Goal: Information Seeking & Learning: Learn about a topic

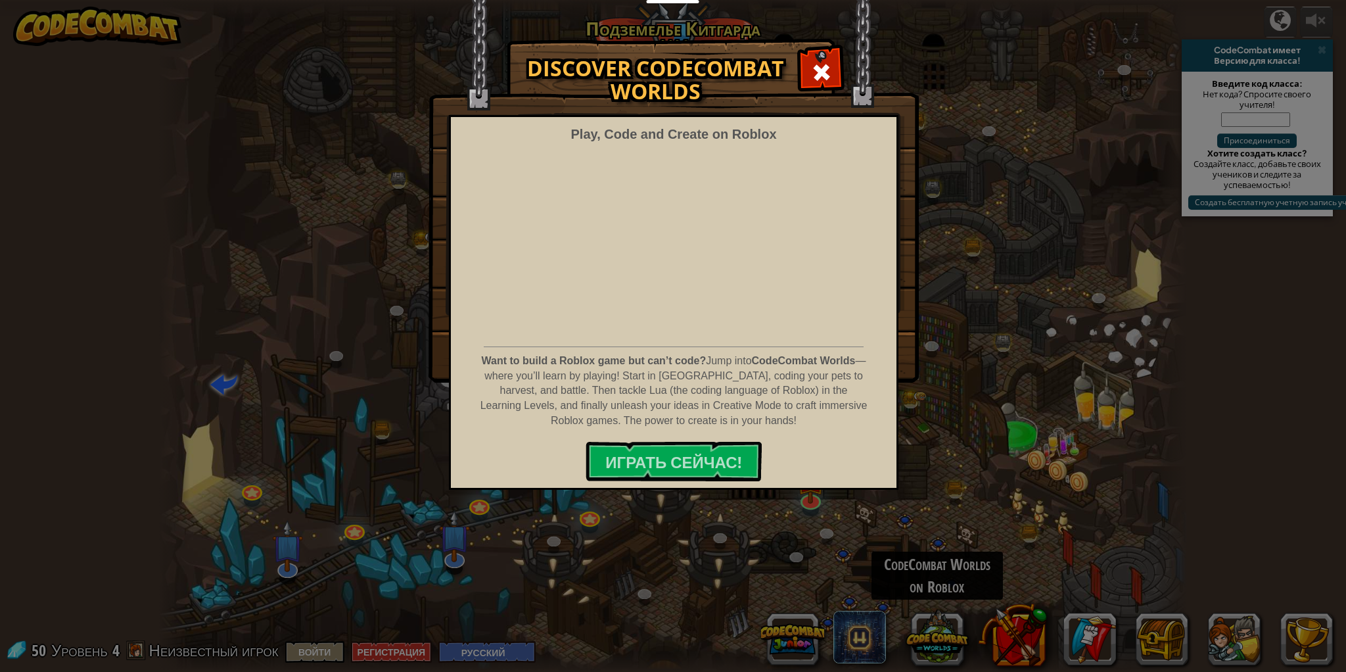
select select "ru"
click at [651, 503] on div "Discover CodeCombat Worlds Play, Code and Create on Roblox Want to build a Robl…" at bounding box center [673, 336] width 1346 height 672
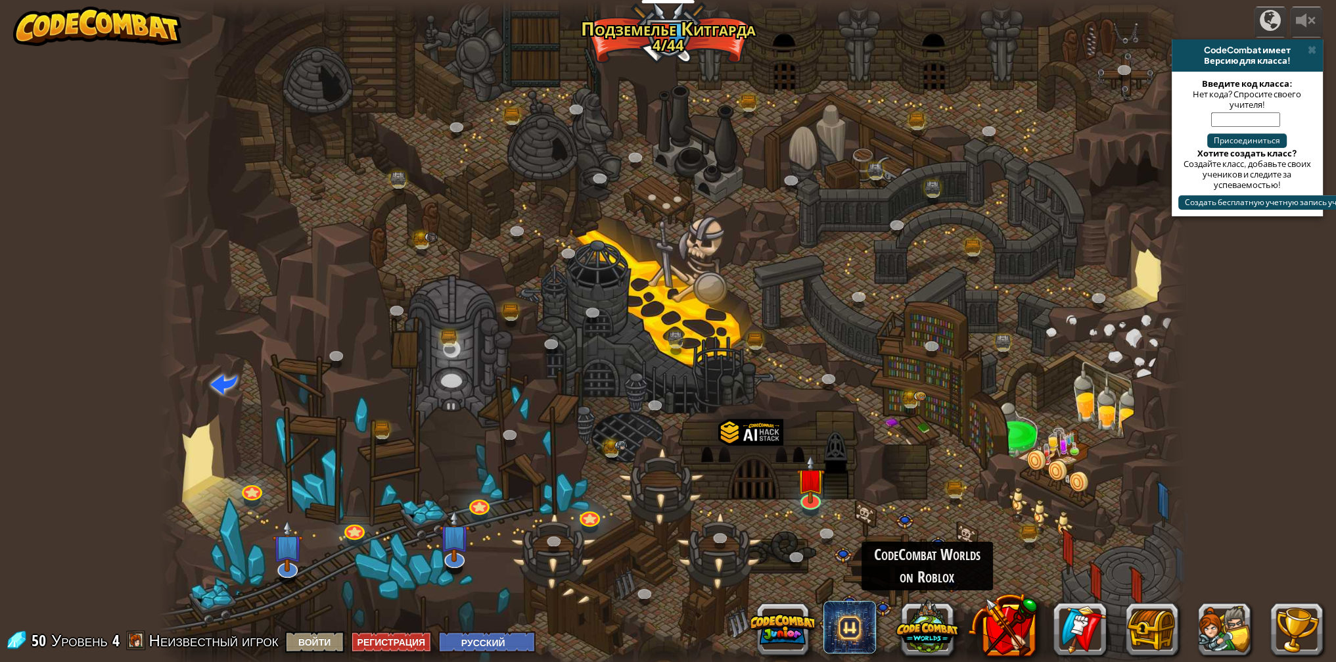
click at [260, 471] on div at bounding box center [673, 336] width 1028 height 672
click at [255, 486] on link at bounding box center [250, 487] width 26 height 26
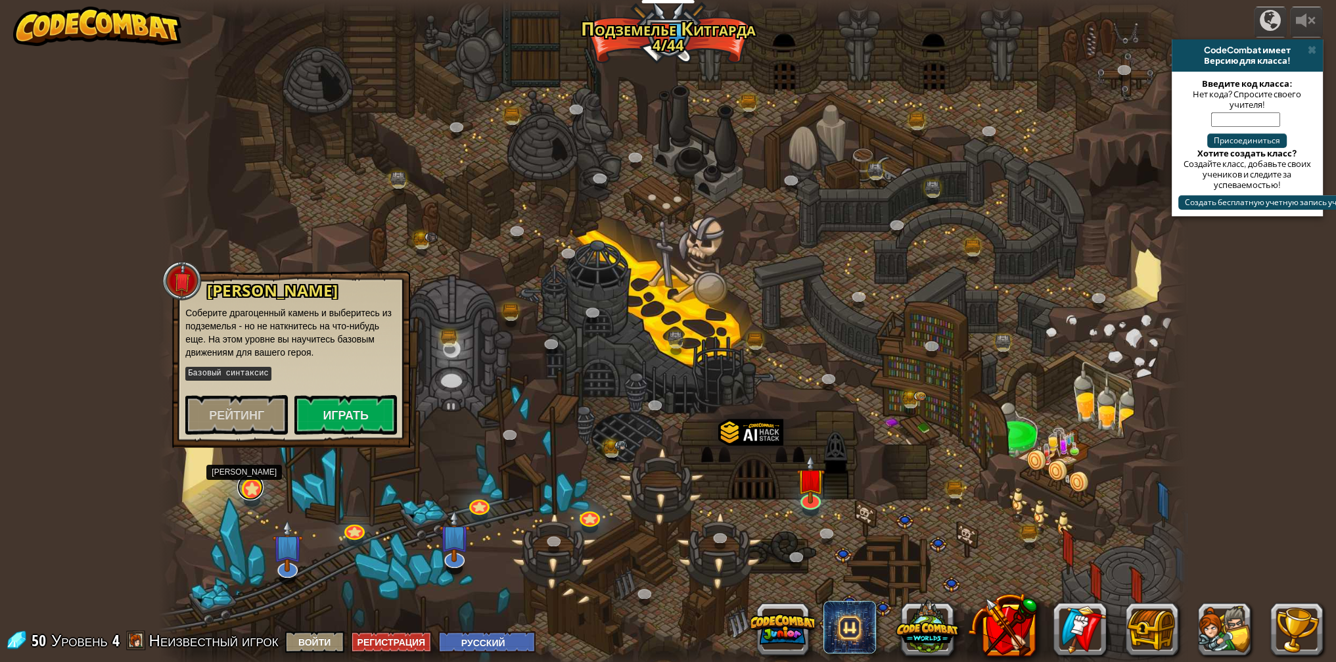
click at [250, 490] on link at bounding box center [250, 487] width 26 height 26
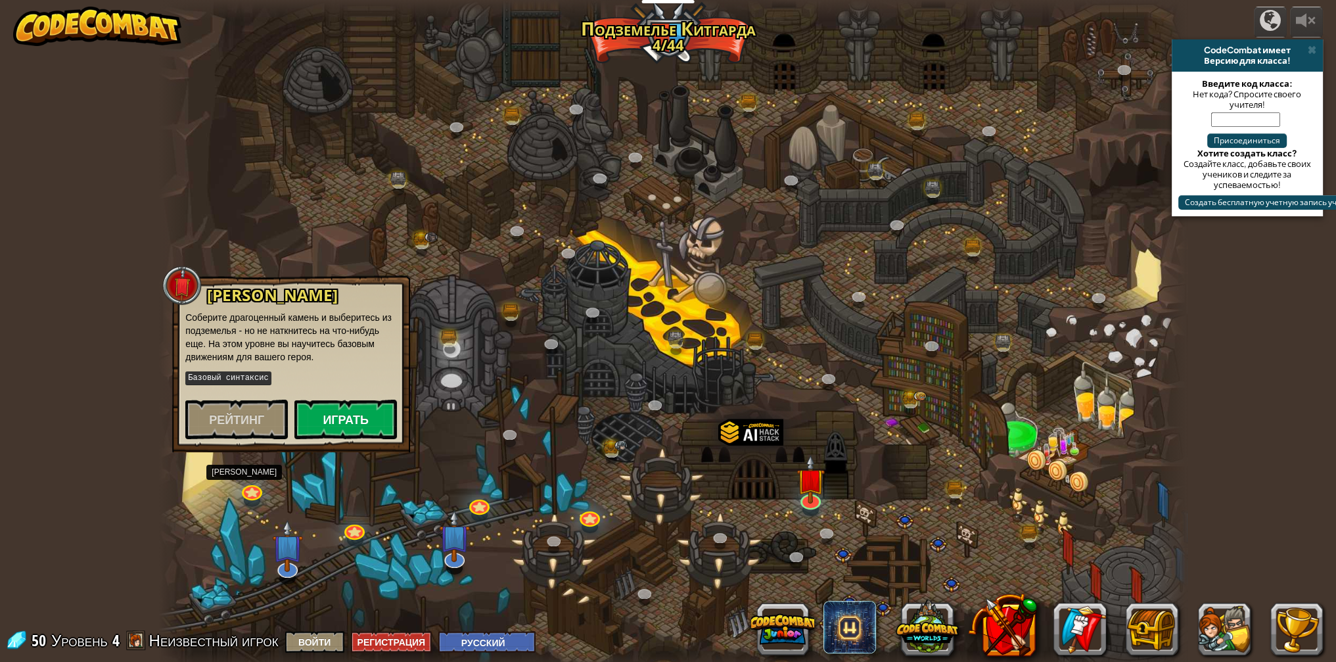
click at [312, 434] on button "Играть" at bounding box center [345, 419] width 103 height 39
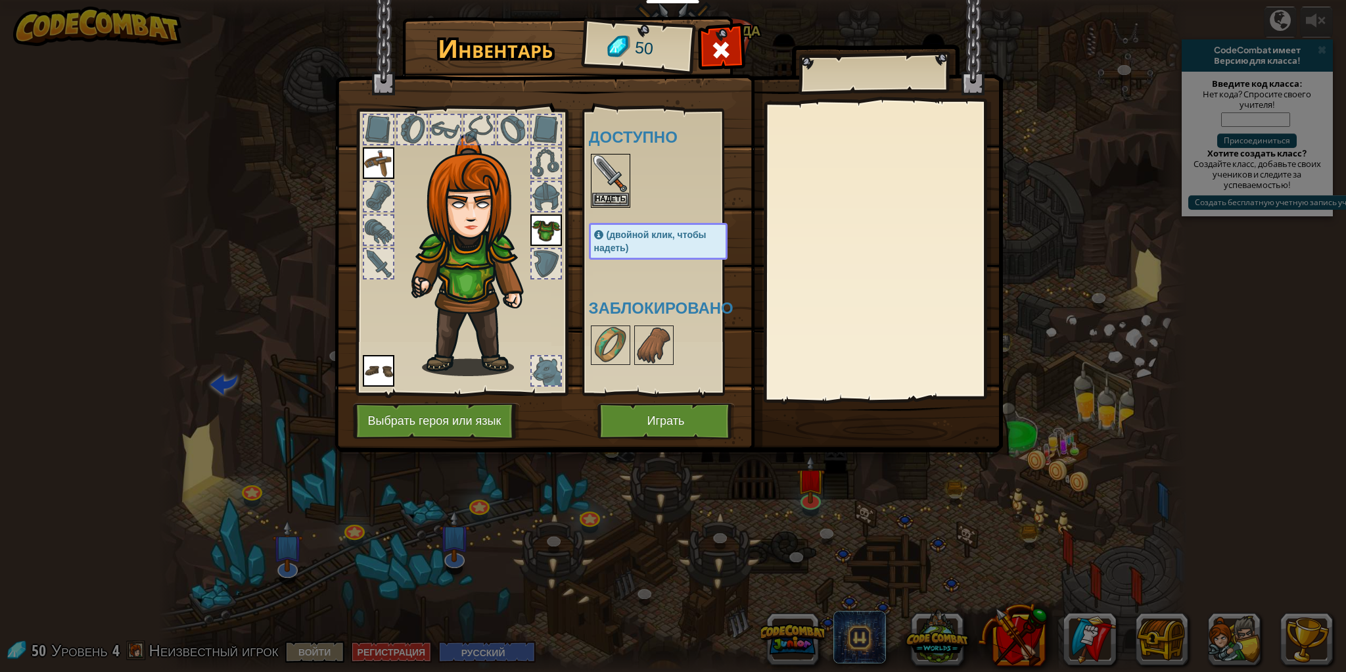
click at [392, 415] on button "Выбрать героя или язык" at bounding box center [436, 421] width 167 height 36
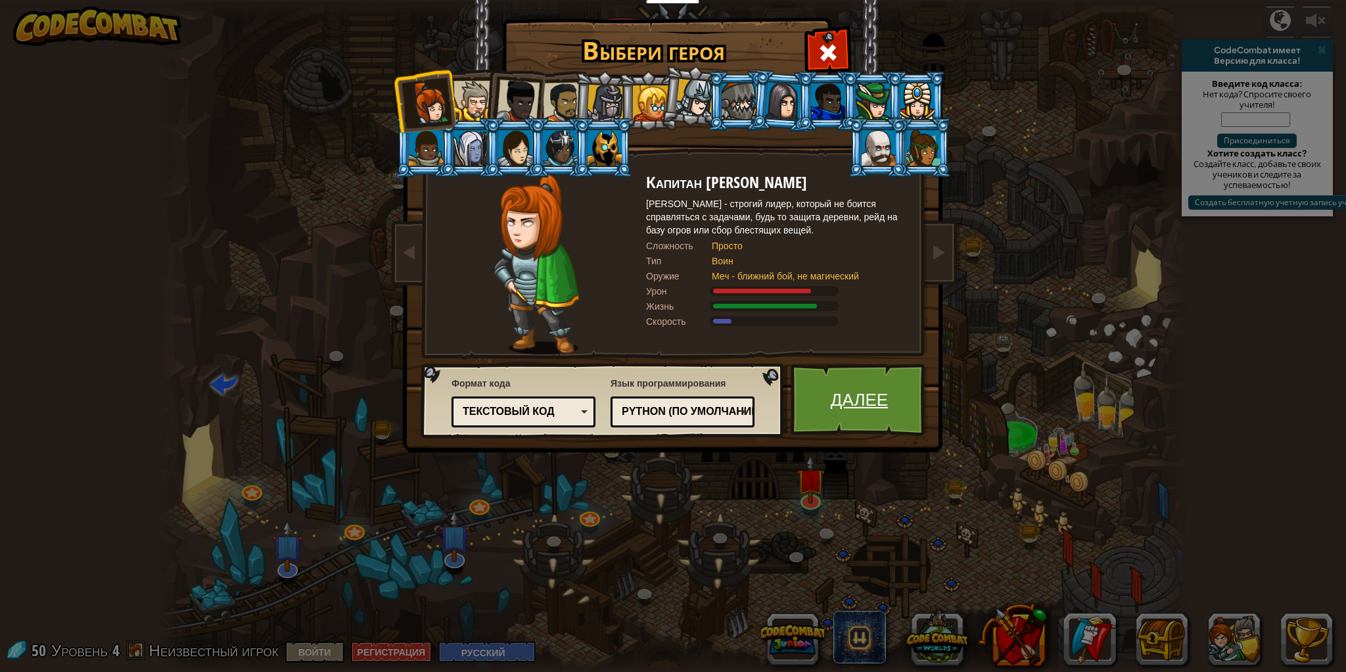
click at [886, 371] on link "Далее" at bounding box center [859, 399] width 137 height 72
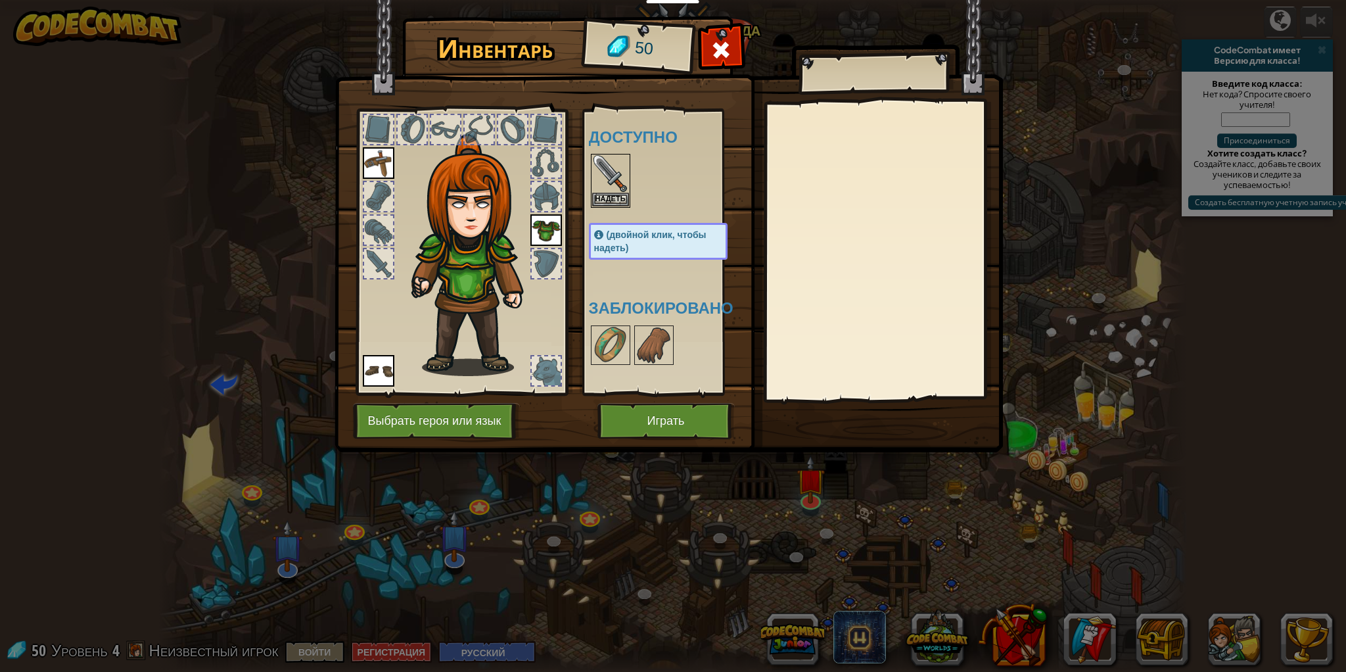
click at [425, 421] on button "Выбрать героя или язык" at bounding box center [436, 421] width 167 height 36
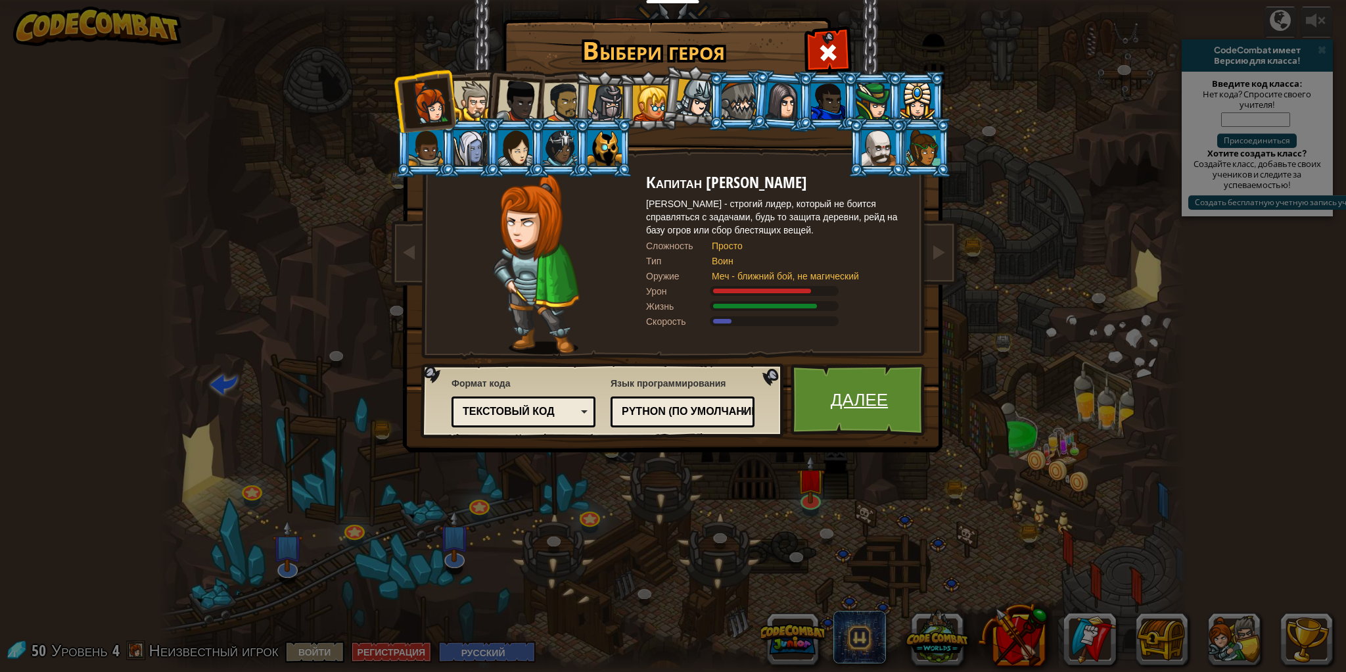
click at [803, 408] on link "Далее" at bounding box center [859, 399] width 137 height 72
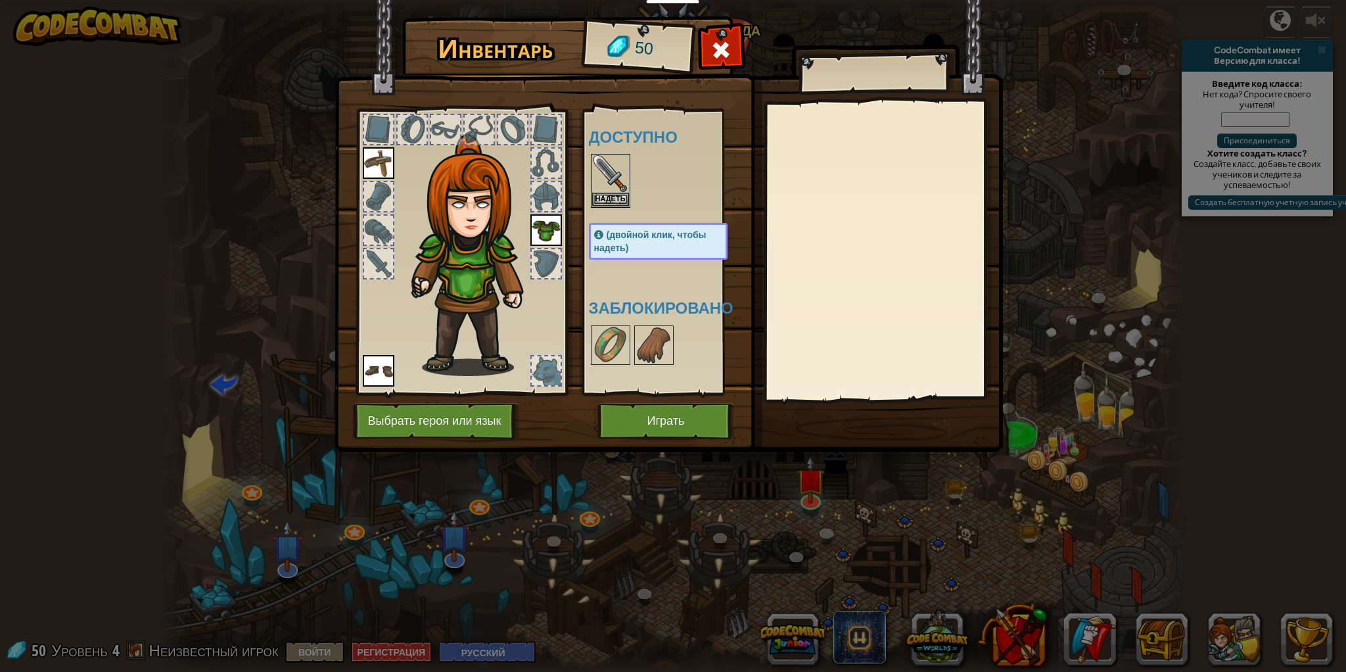
click at [639, 405] on button "Играть" at bounding box center [665, 421] width 137 height 36
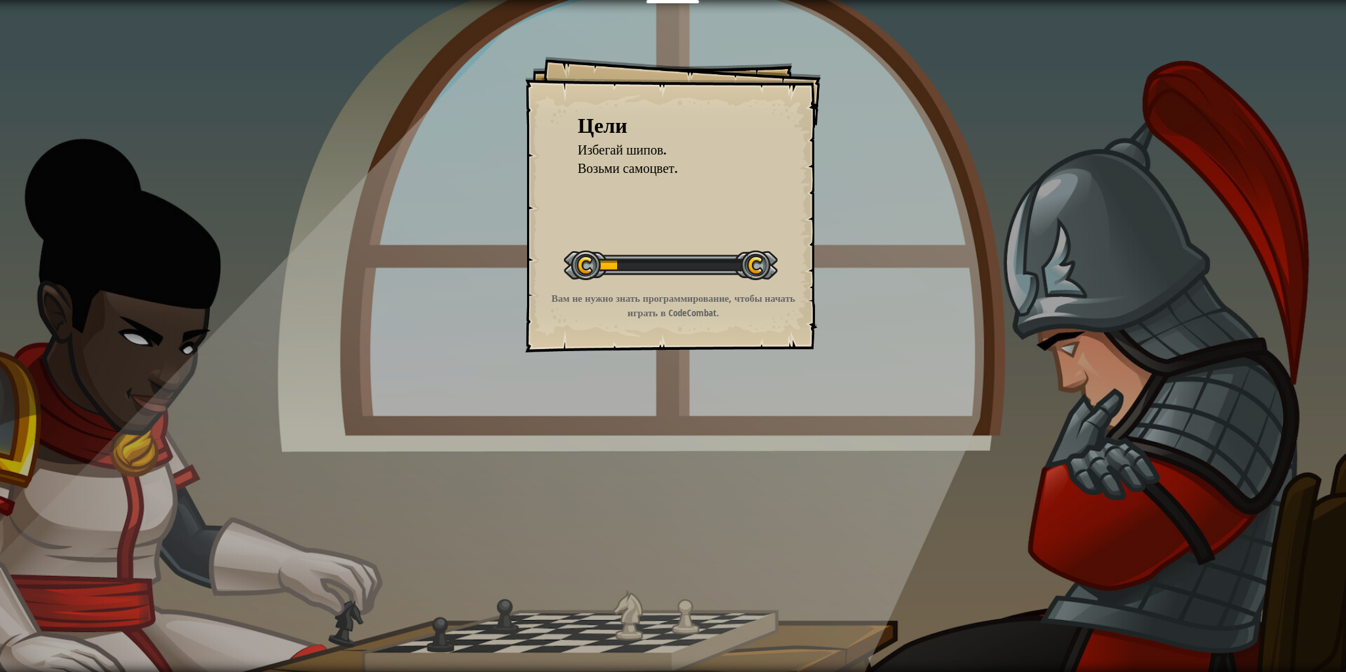
click at [637, 409] on div "Цели Избегай шипов. Возьми самоцвет. Начать уровень Ошибка загрузки с сервера Ч…" at bounding box center [673, 336] width 1346 height 672
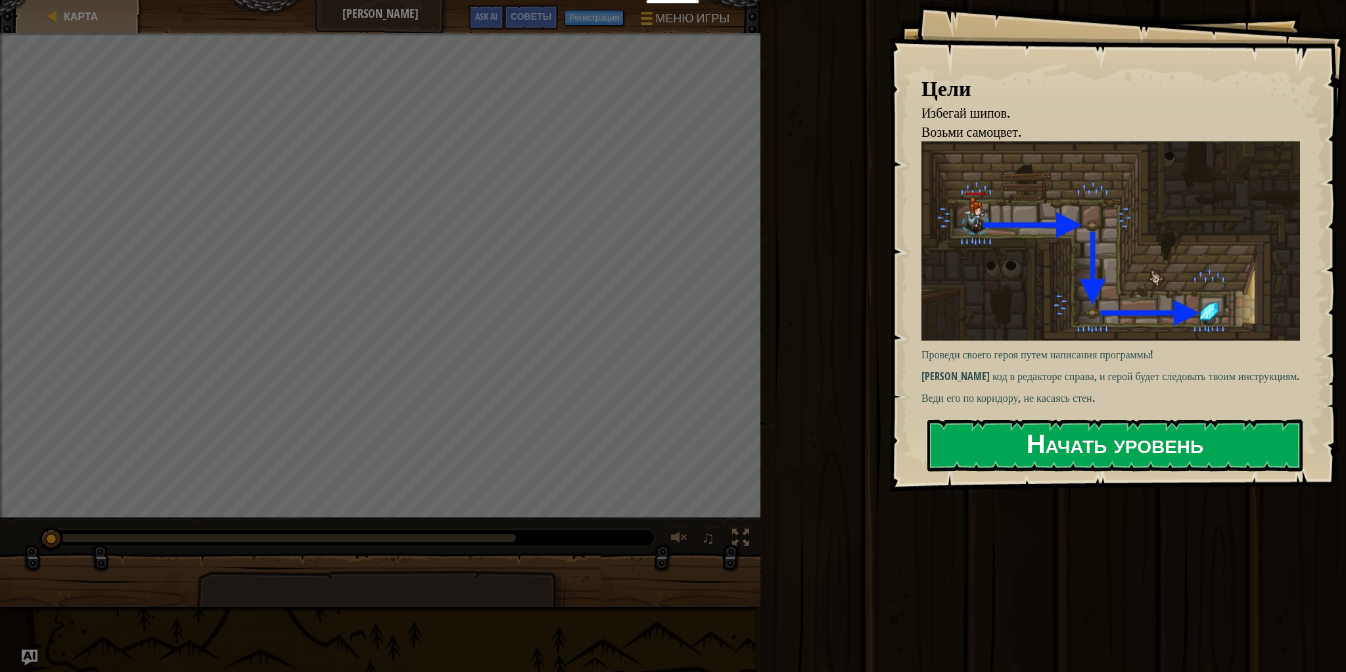
click at [1054, 446] on button "Начать уровень" at bounding box center [1114, 445] width 375 height 52
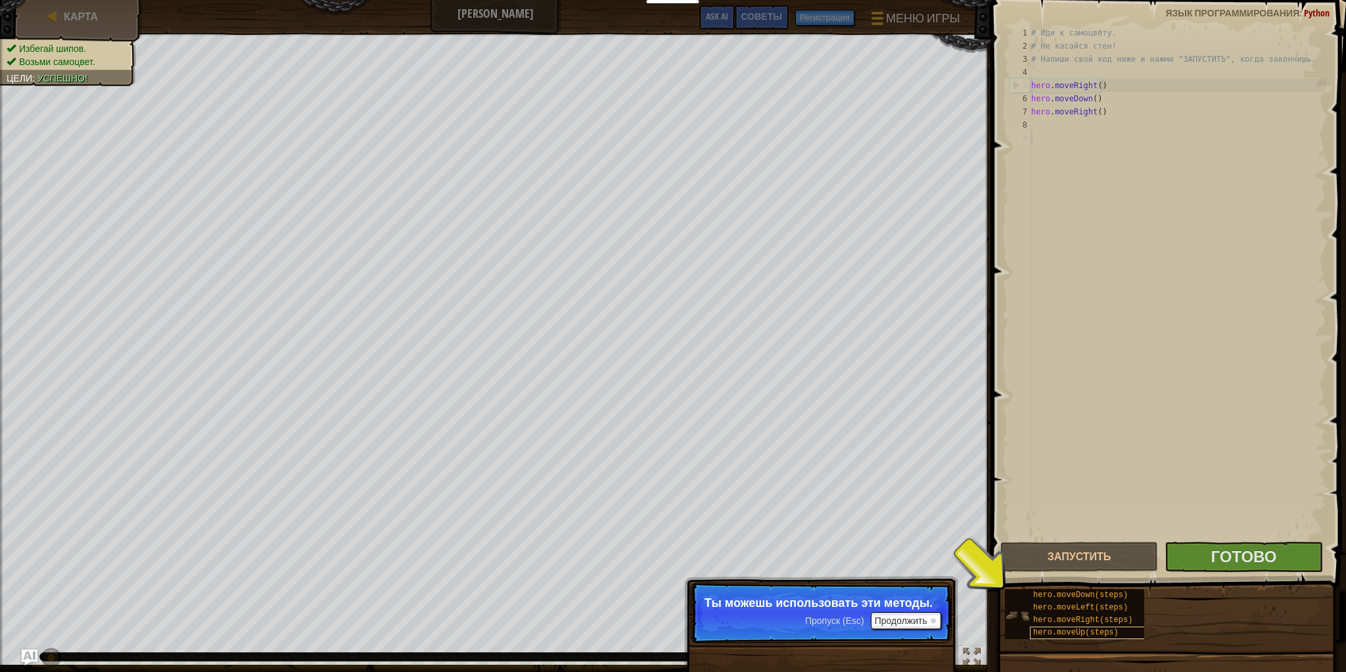
click at [1043, 632] on span "hero.moveUp(steps)" at bounding box center [1075, 632] width 85 height 9
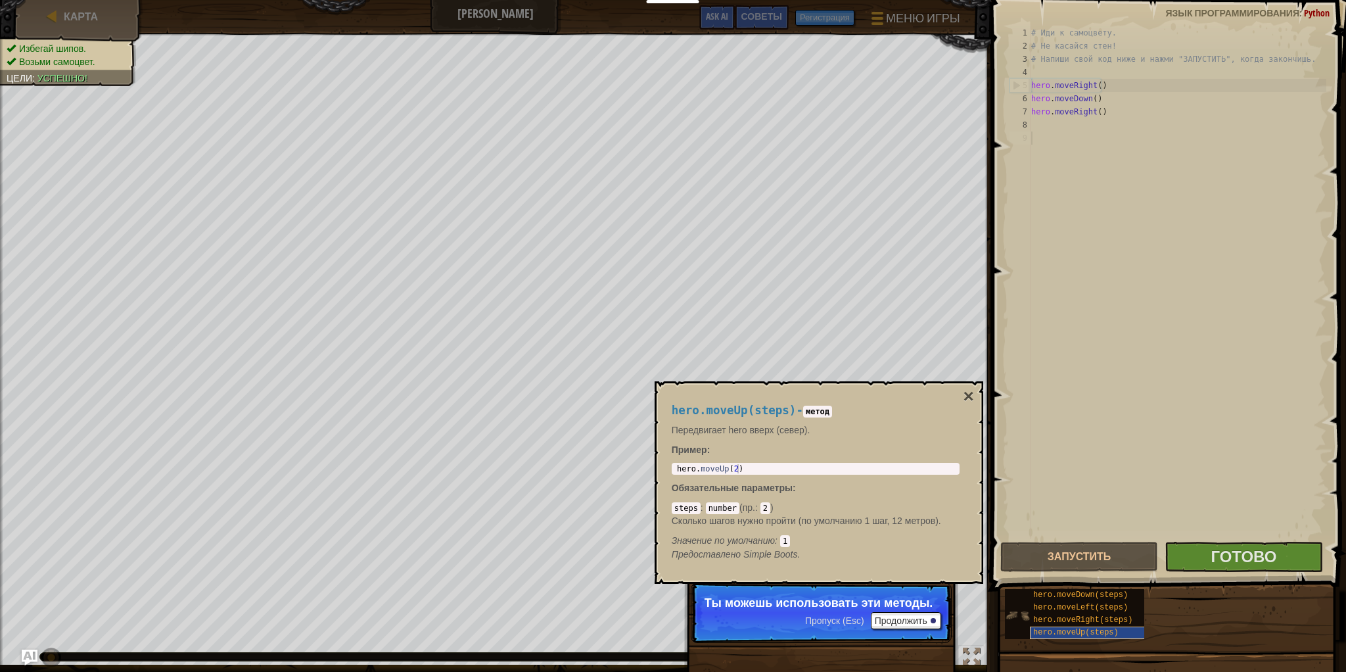
scroll to position [6, 0]
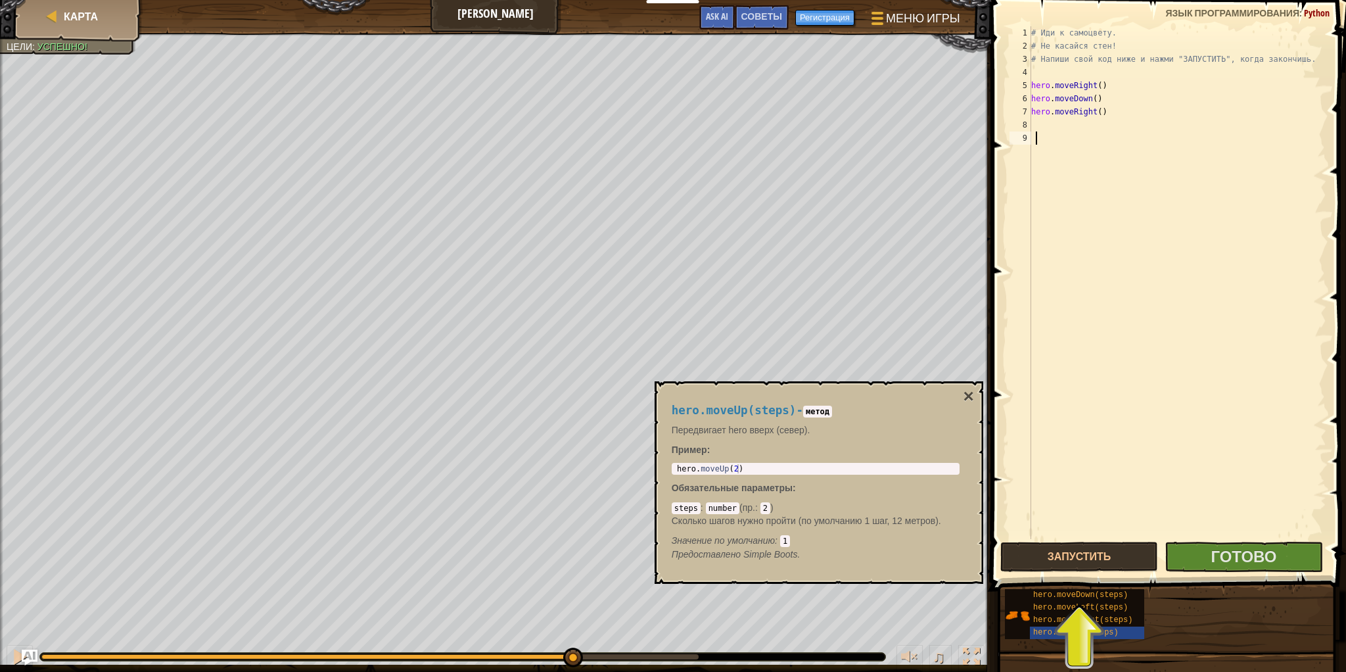
click at [1064, 507] on div "# Иди к самоцвету. # Не касайся стен! # Напиши свой код ниже и нажми "ЗАПУСТИТЬ…" at bounding box center [1178, 295] width 298 height 539
click at [1081, 538] on div "# Иди к самоцвету. # Не касайся стен! # Напиши свой код ниже и нажми "ЗАПУСТИТЬ…" at bounding box center [1178, 295] width 298 height 539
click at [1078, 551] on button "Запустить" at bounding box center [1079, 557] width 158 height 30
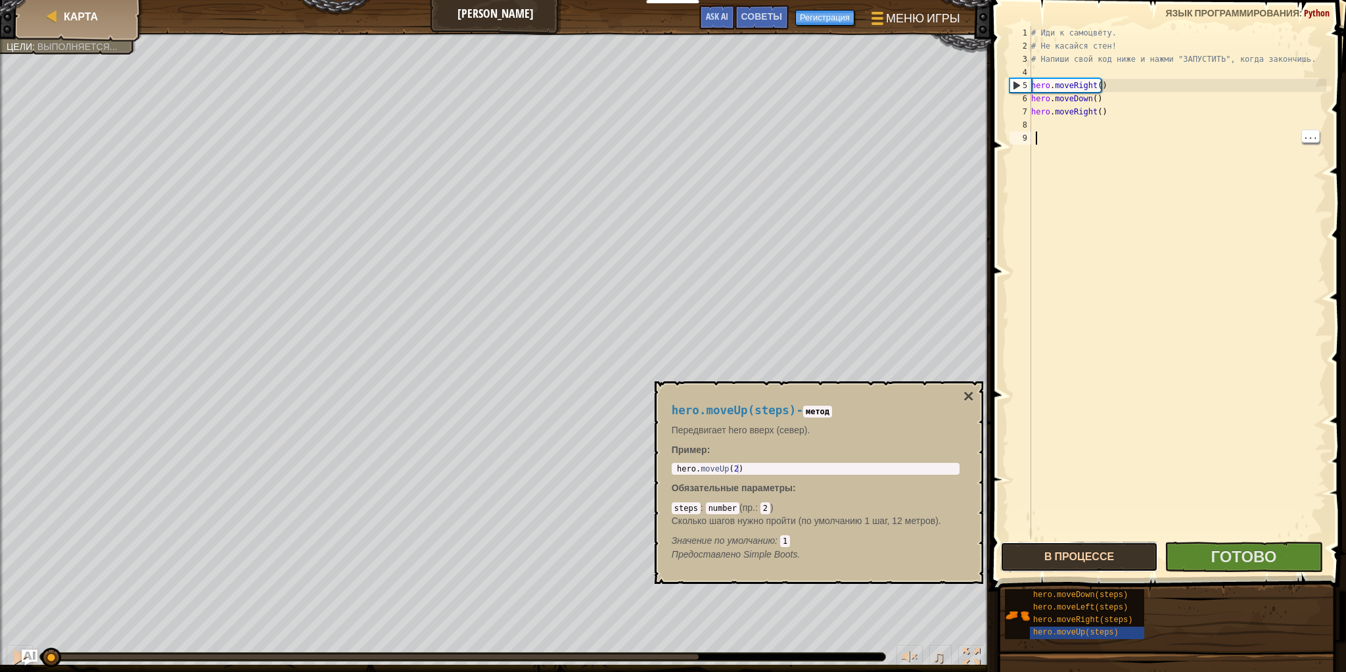
click at [1084, 565] on button "В процессе" at bounding box center [1079, 557] width 158 height 30
click at [1079, 552] on button "Запустить" at bounding box center [1079, 557] width 158 height 30
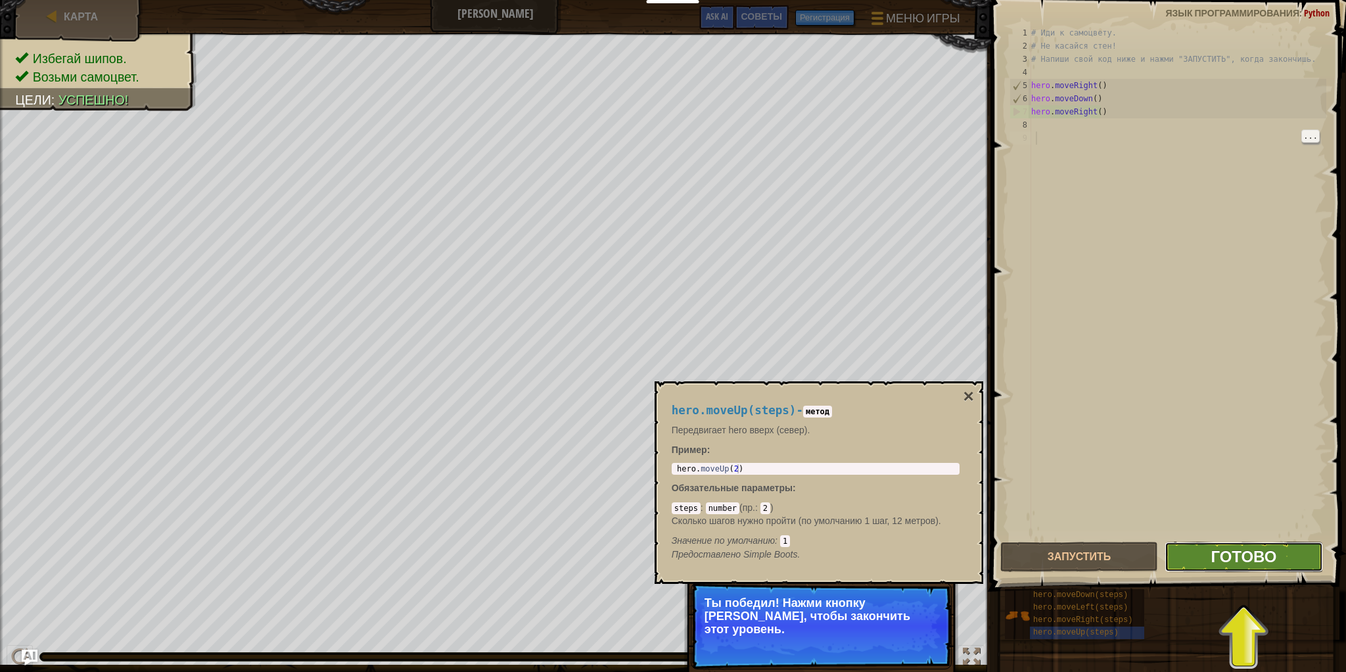
click at [1224, 555] on span "Готово" at bounding box center [1244, 556] width 66 height 21
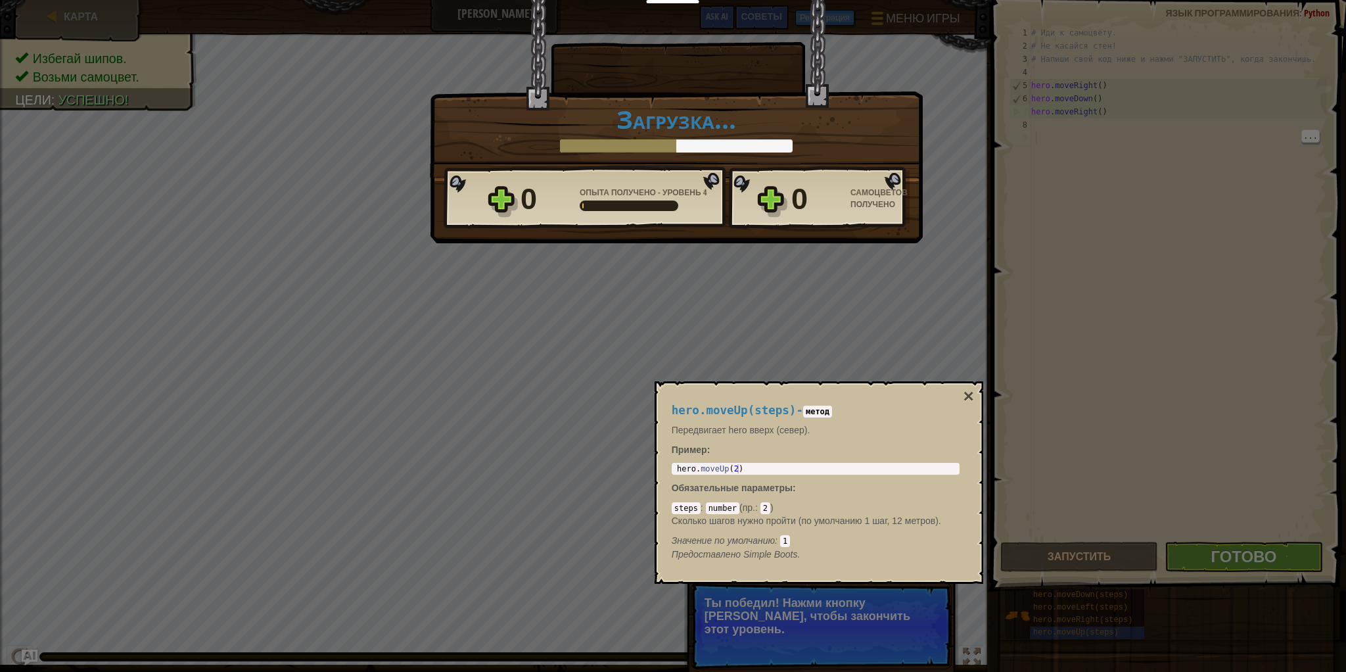
click at [1224, 561] on div "Победа × Отлично, Герой. У тебя есть сила, чтобы вырваться из [GEOGRAPHIC_DATA]…" at bounding box center [673, 336] width 1346 height 672
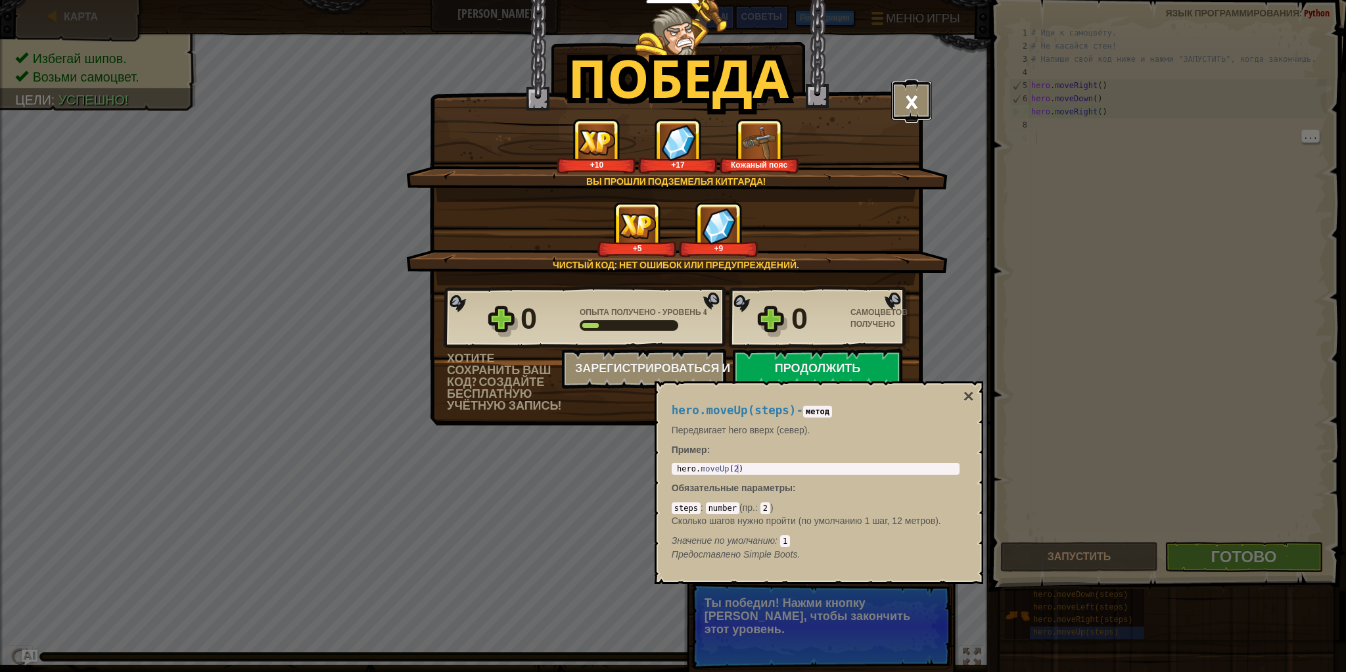
click at [910, 99] on button "×" at bounding box center [911, 100] width 41 height 39
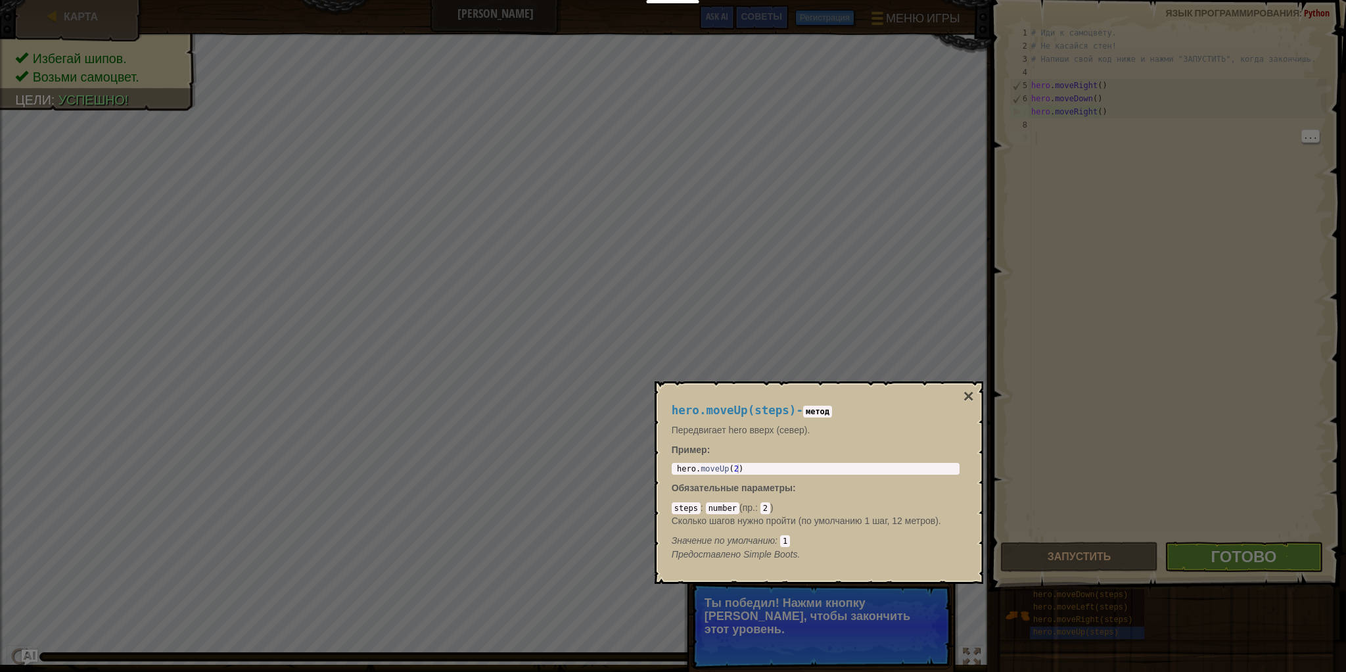
click at [891, 103] on div at bounding box center [673, 336] width 1346 height 672
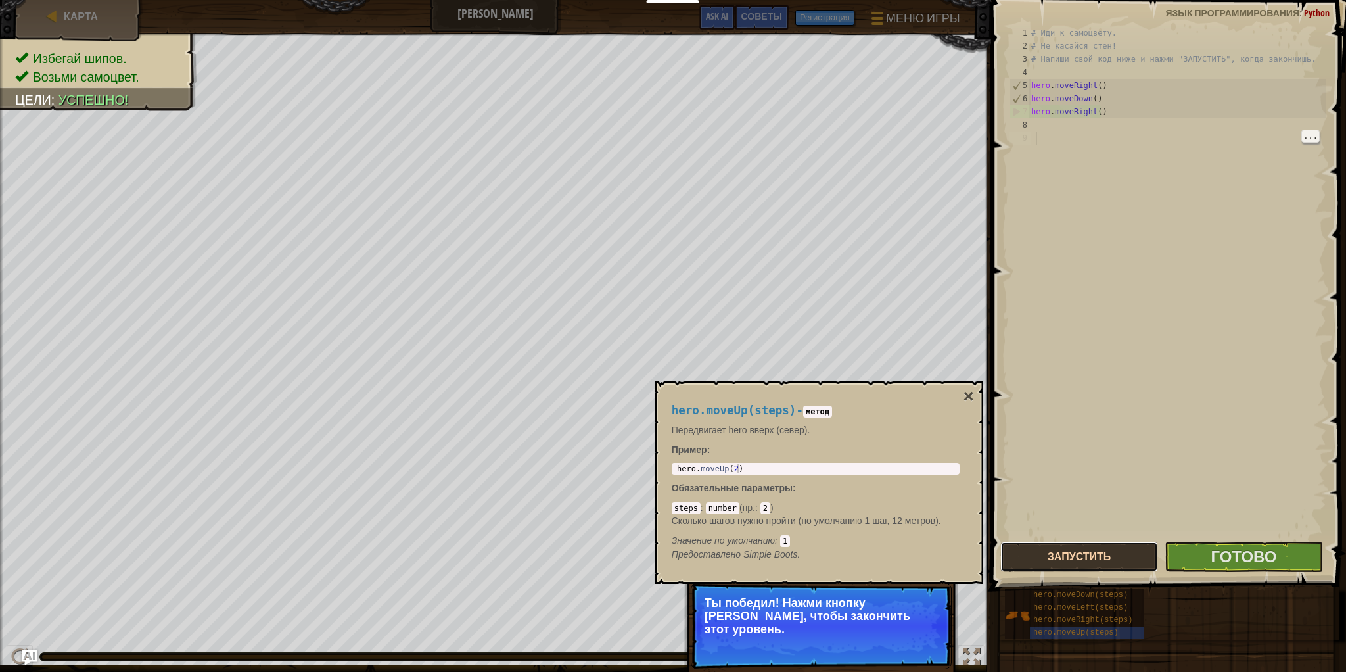
click at [1077, 565] on button "Запустить" at bounding box center [1079, 557] width 158 height 30
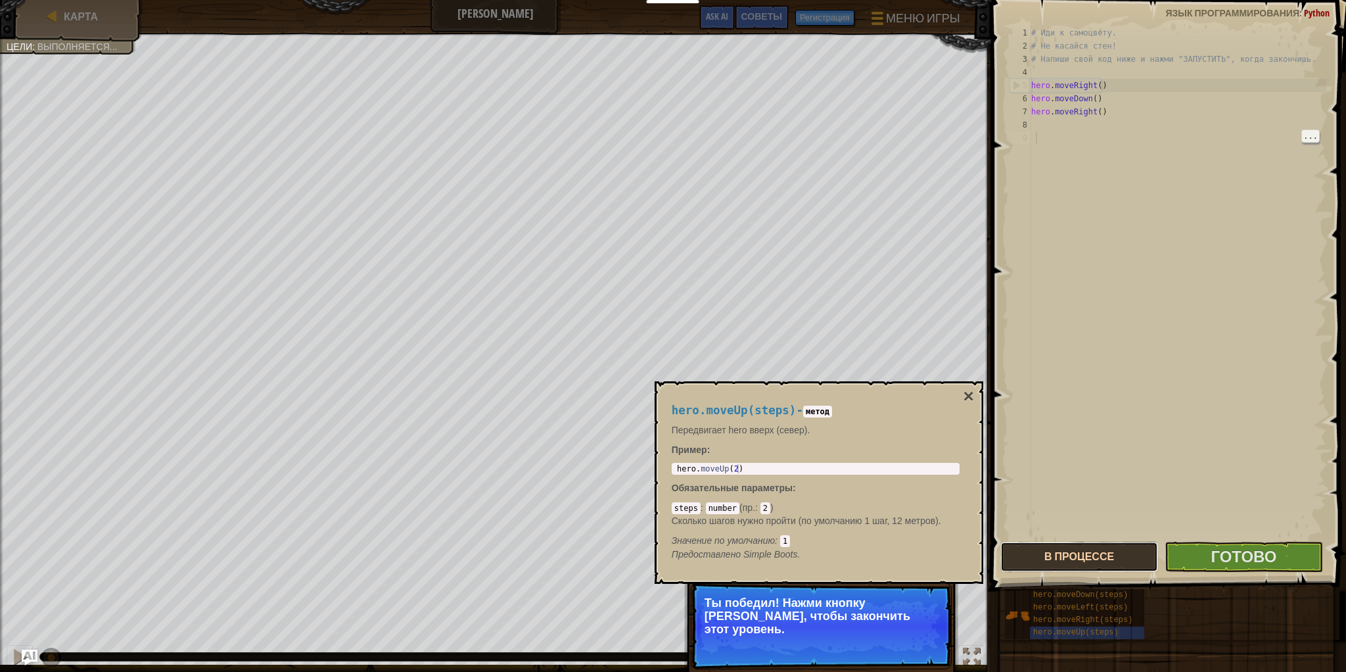
click at [1075, 552] on button "В процессе" at bounding box center [1079, 557] width 158 height 30
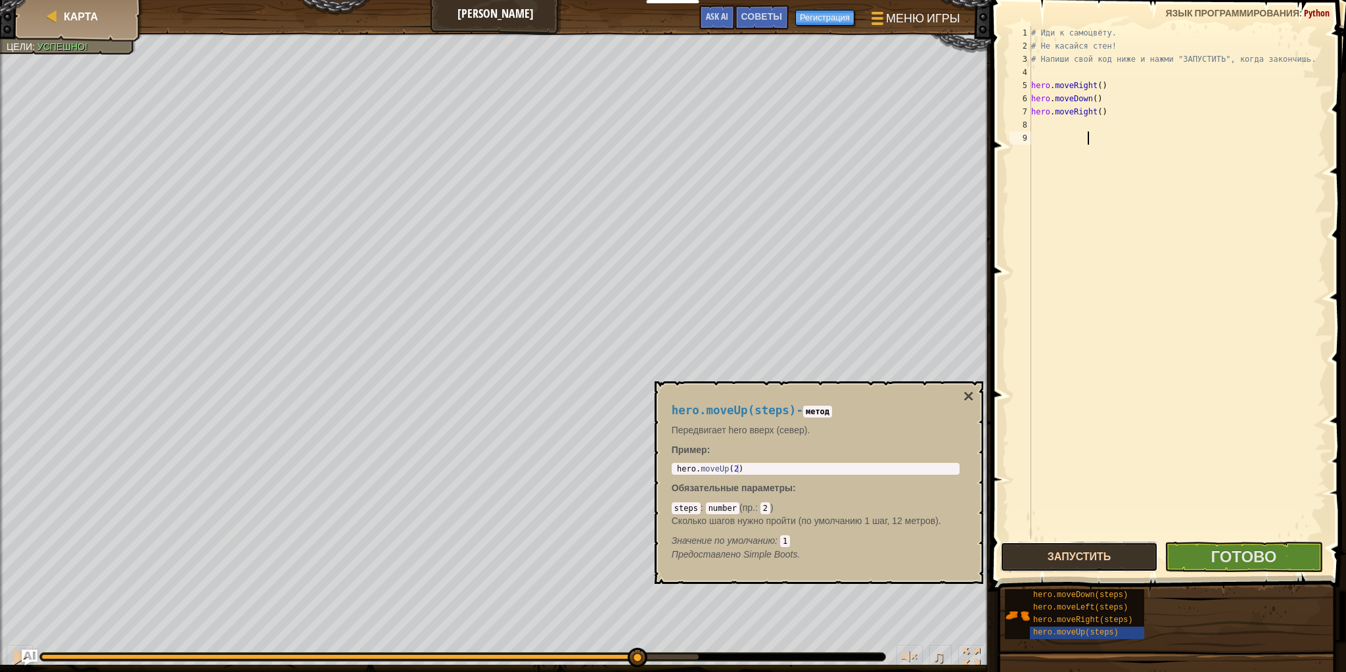
click at [1050, 546] on button "Запустить" at bounding box center [1079, 557] width 158 height 30
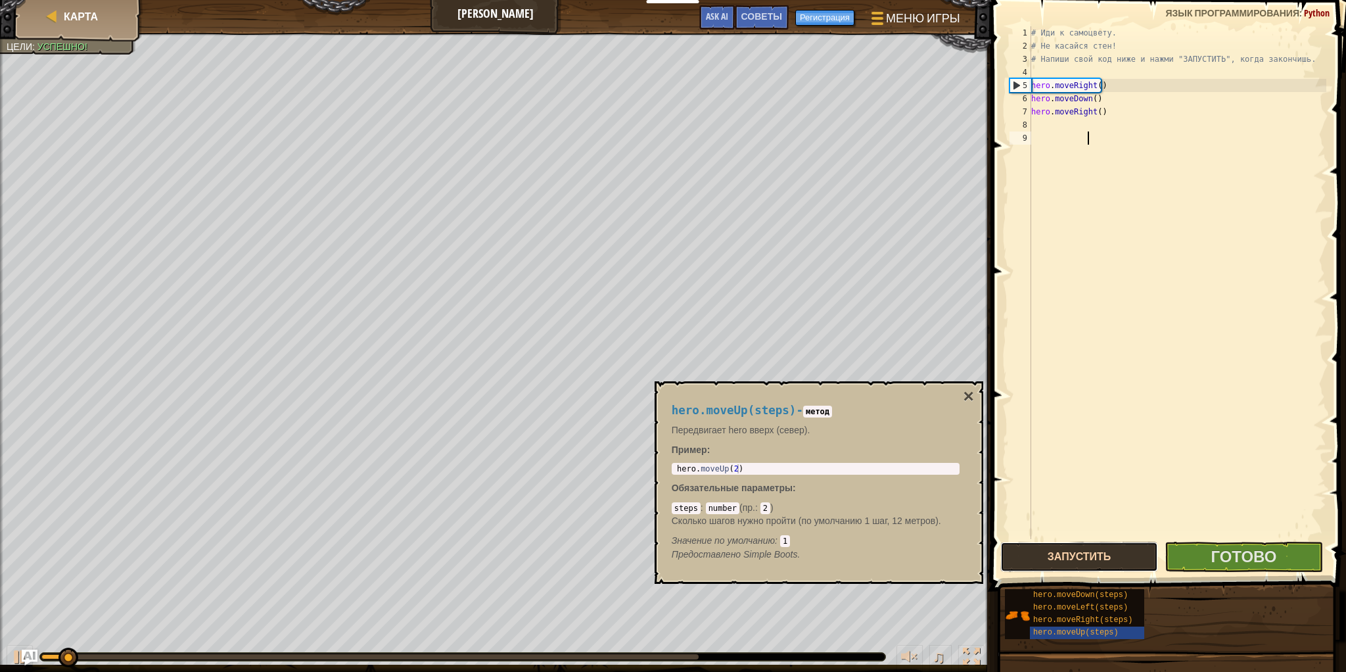
click at [1078, 569] on button "Запустить" at bounding box center [1079, 557] width 158 height 30
click at [1071, 533] on div "# Иди к самоцвету. # Не касайся стен! # Напиши свой код ниже и нажми "ЗАПУСТИТЬ…" at bounding box center [1178, 295] width 298 height 539
click at [1070, 544] on button "Запустить" at bounding box center [1079, 557] width 158 height 30
click at [62, 634] on div "♫" at bounding box center [495, 653] width 991 height 39
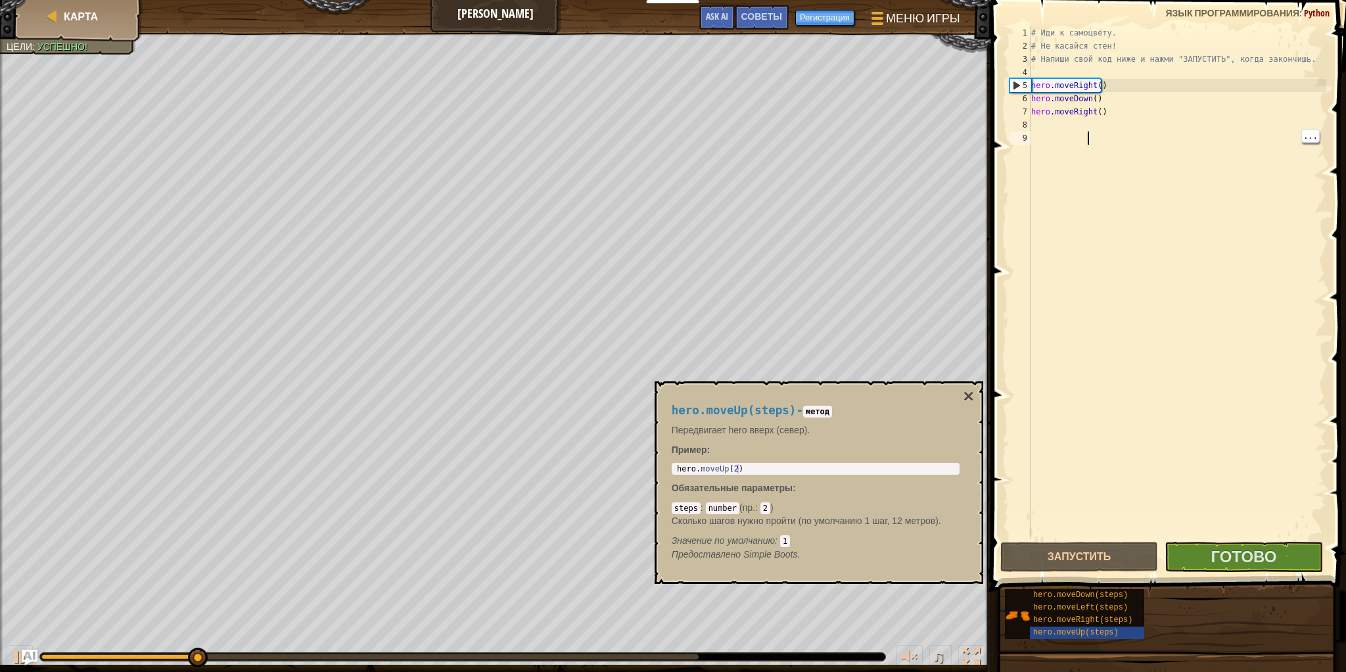
click at [75, 655] on div at bounding box center [118, 656] width 155 height 5
click at [60, 656] on div at bounding box center [369, 656] width 657 height 5
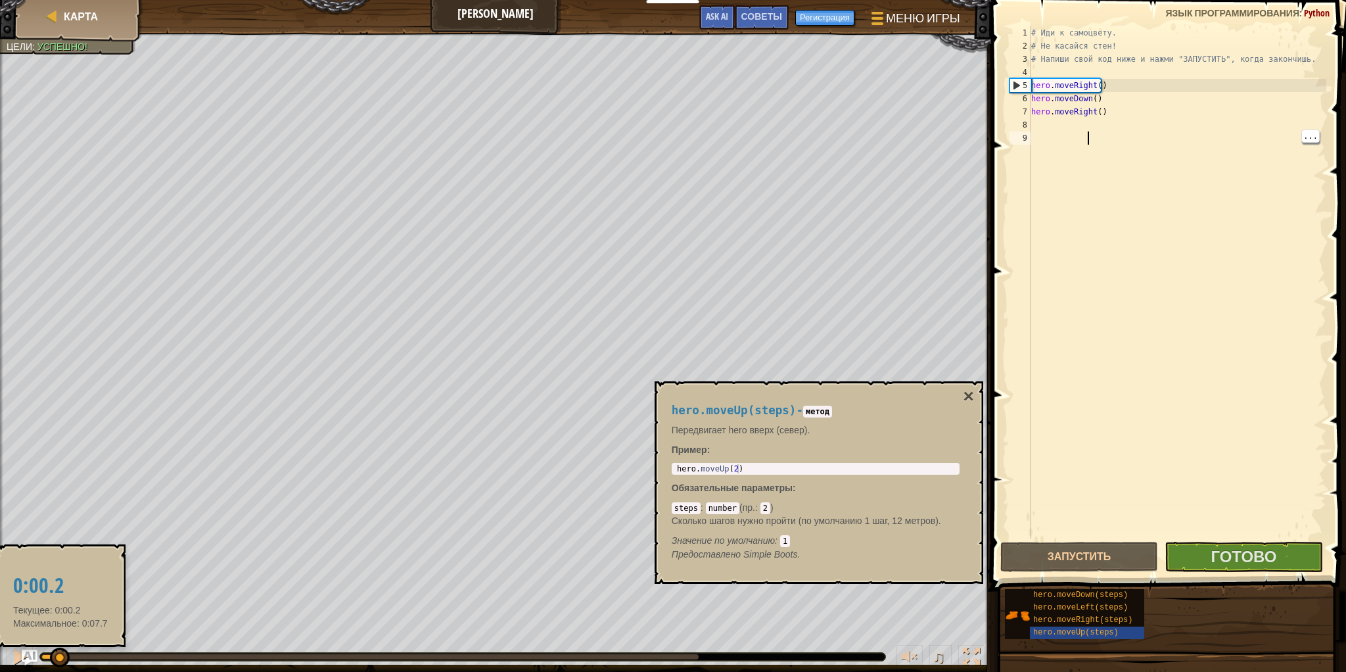
click at [781, 667] on div "♫" at bounding box center [495, 653] width 991 height 39
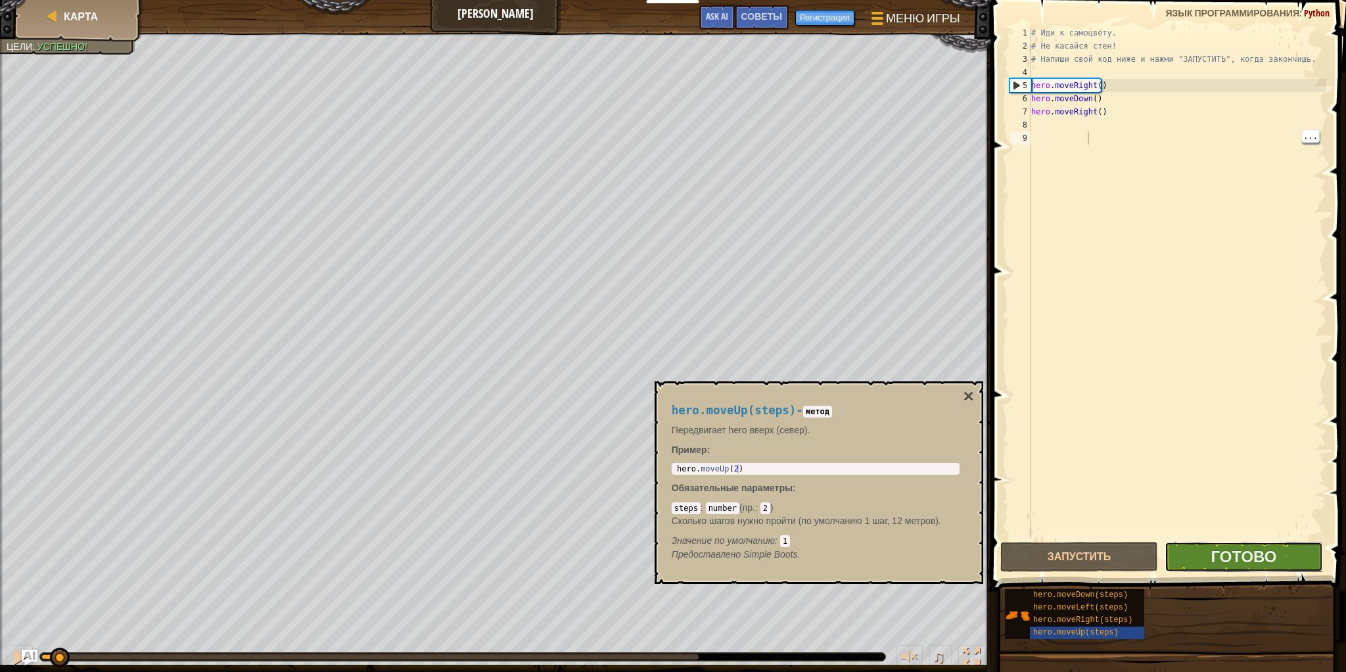
click at [1265, 544] on button "Готово" at bounding box center [1244, 557] width 158 height 30
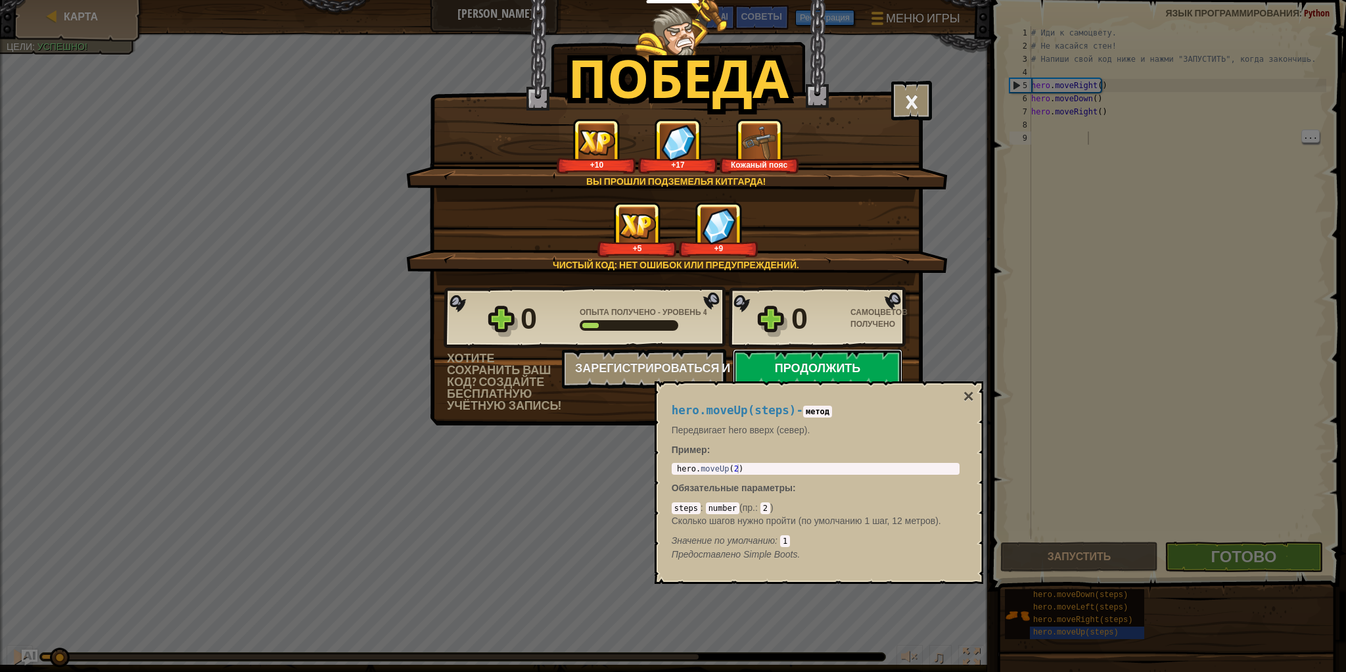
click at [795, 368] on button "Продолжить" at bounding box center [818, 368] width 170 height 39
select select "ru"
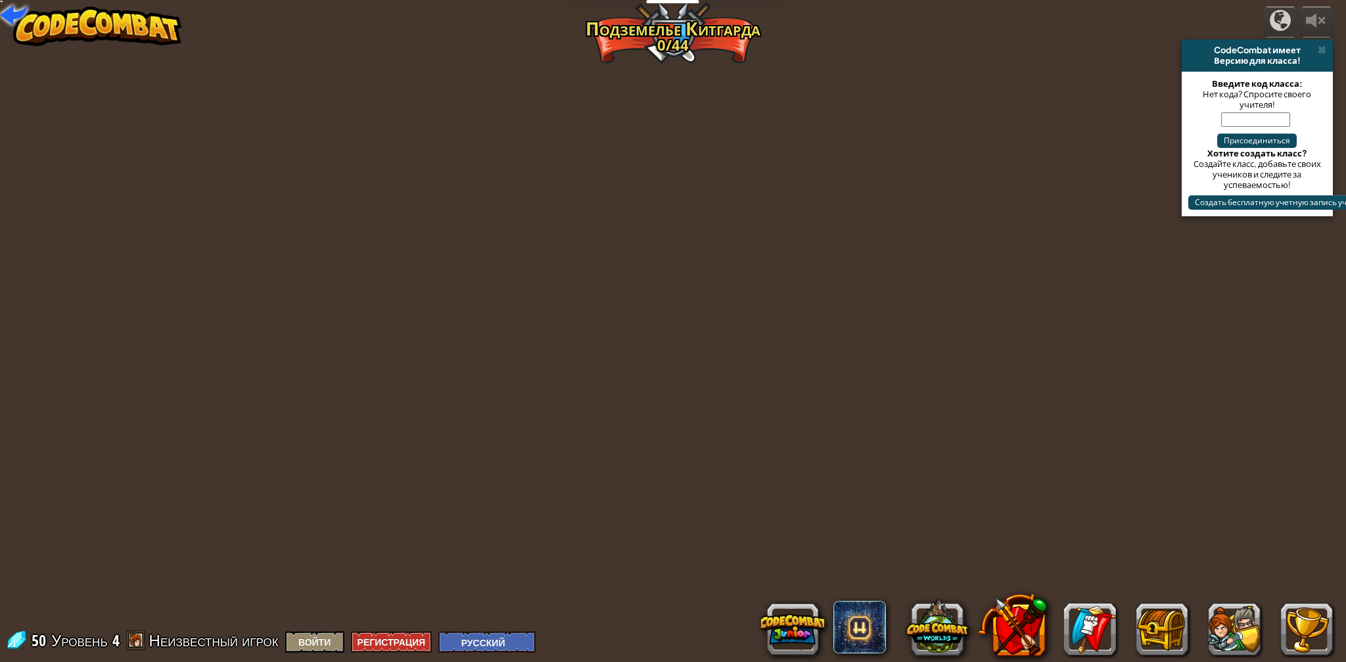
select select "ru"
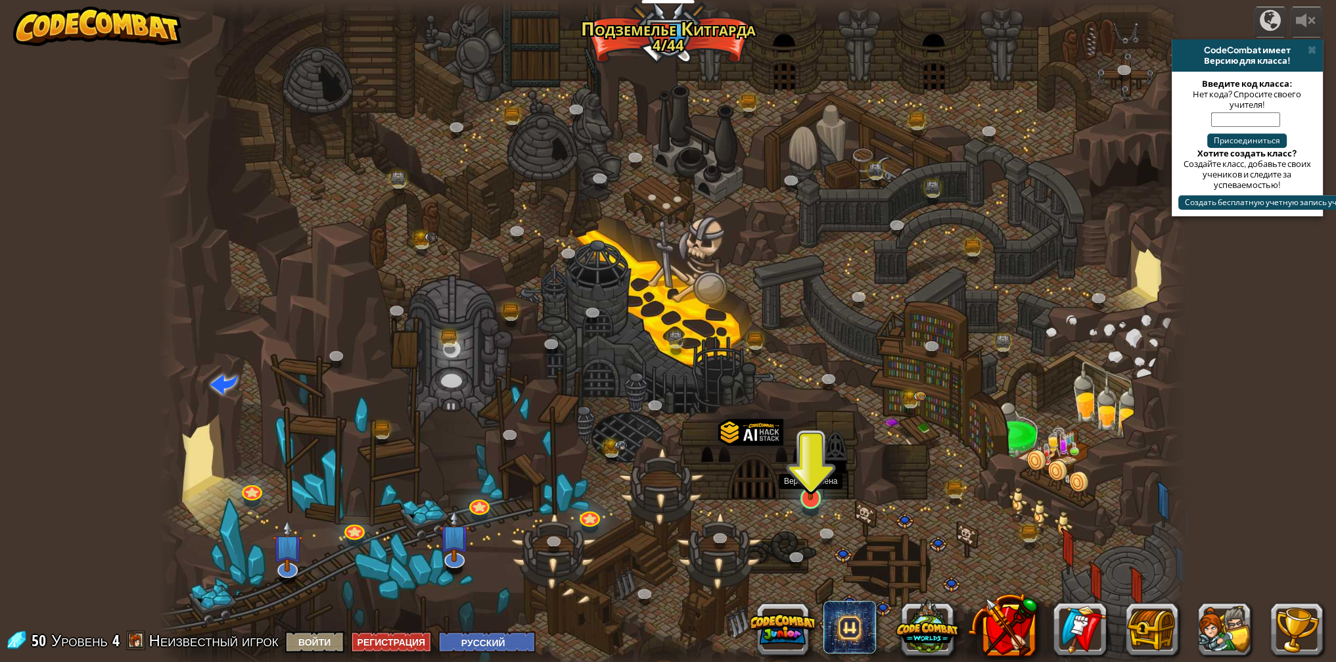
click at [815, 496] on img at bounding box center [811, 468] width 28 height 65
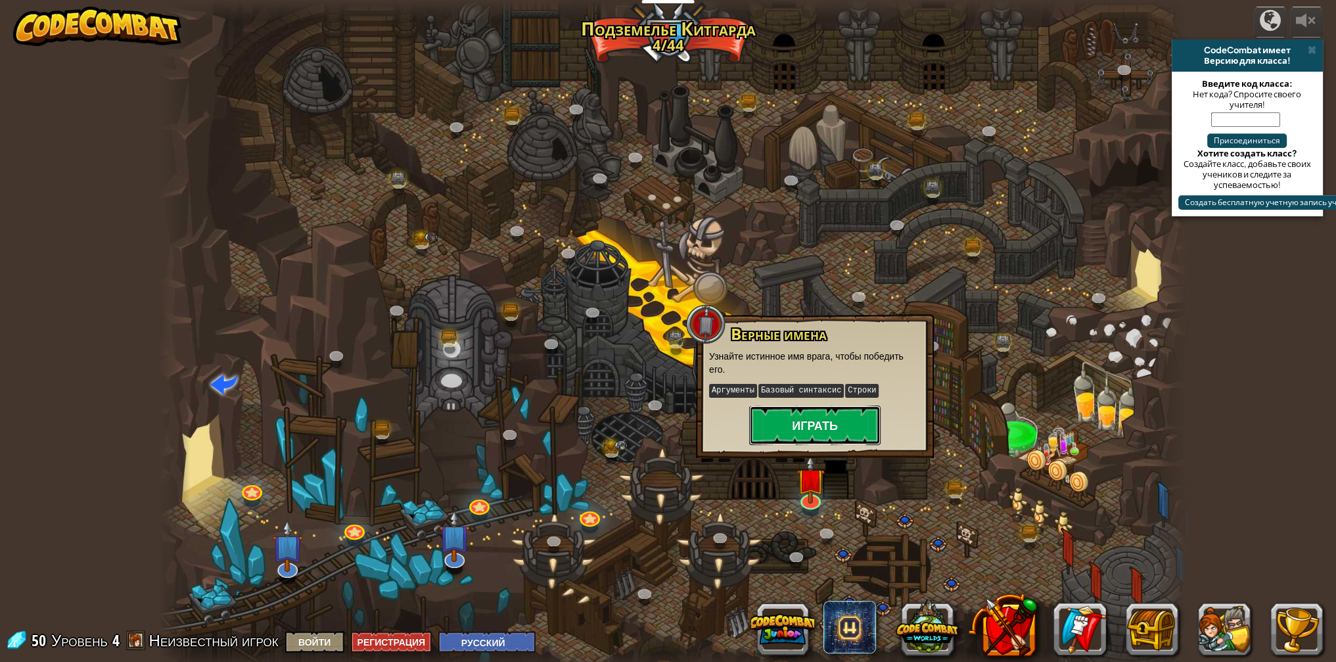
click at [812, 436] on button "Играть" at bounding box center [814, 425] width 131 height 39
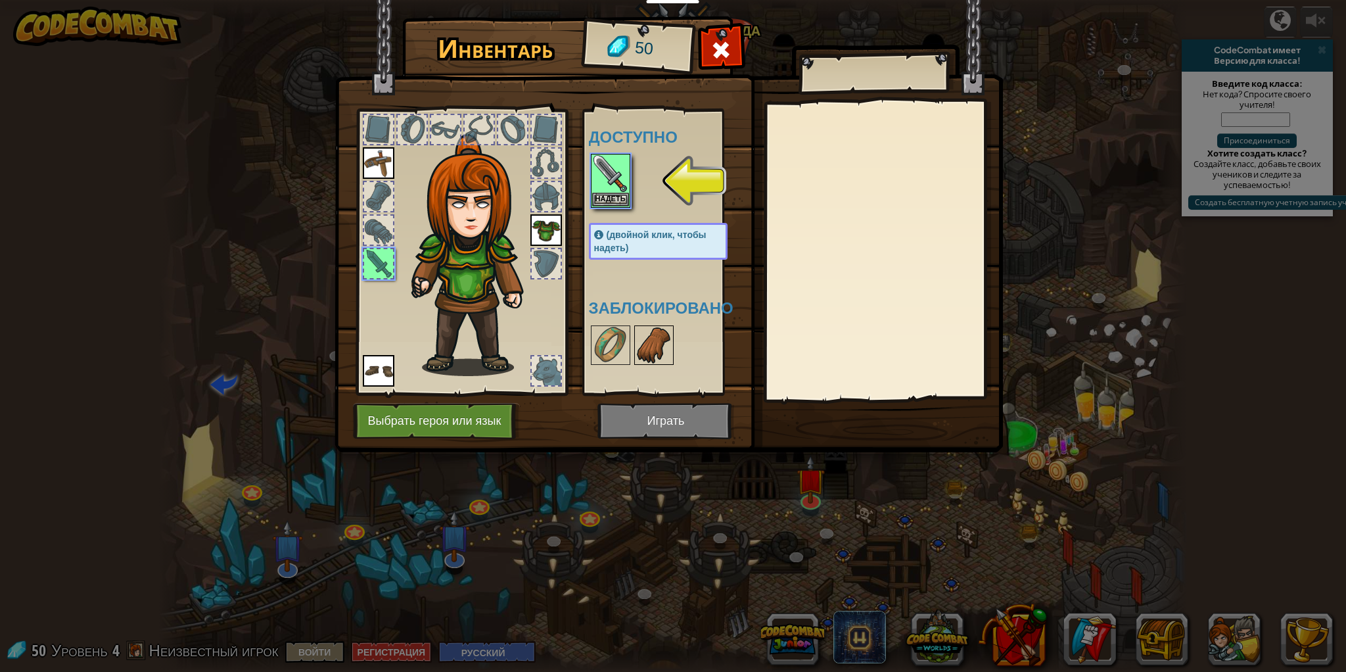
click at [645, 355] on img at bounding box center [654, 345] width 37 height 37
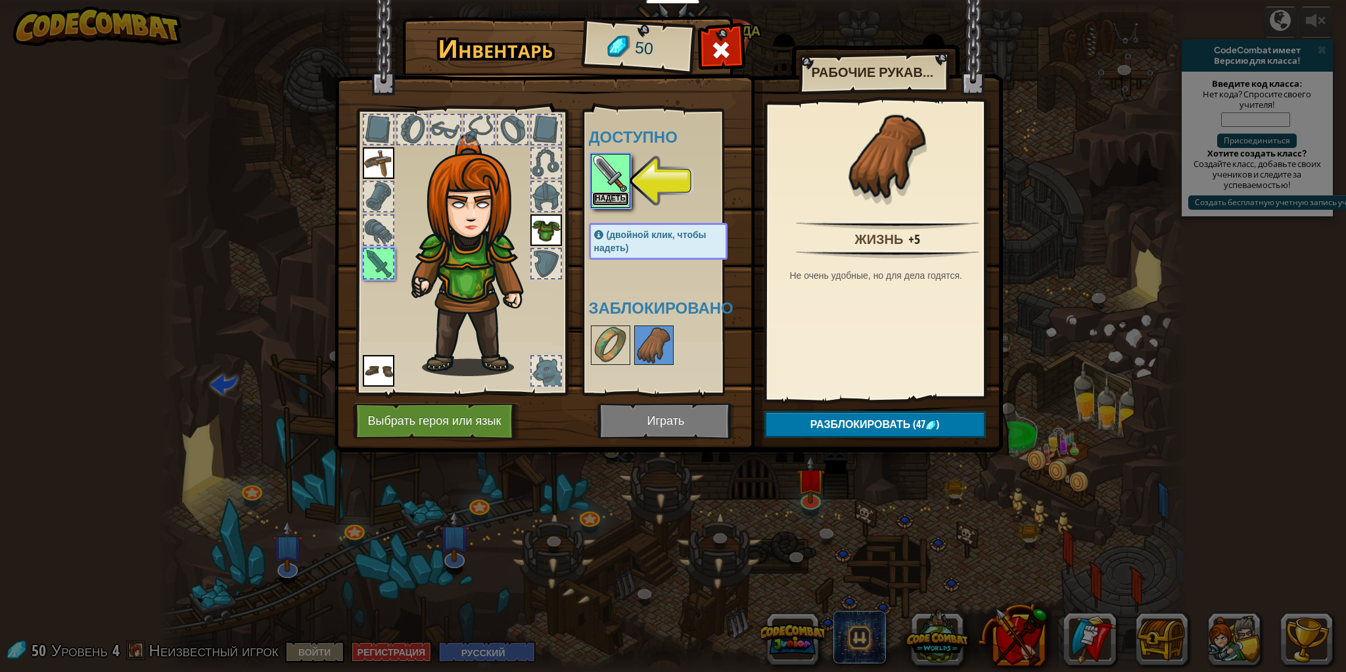
click at [613, 202] on button "Надеть" at bounding box center [610, 199] width 37 height 14
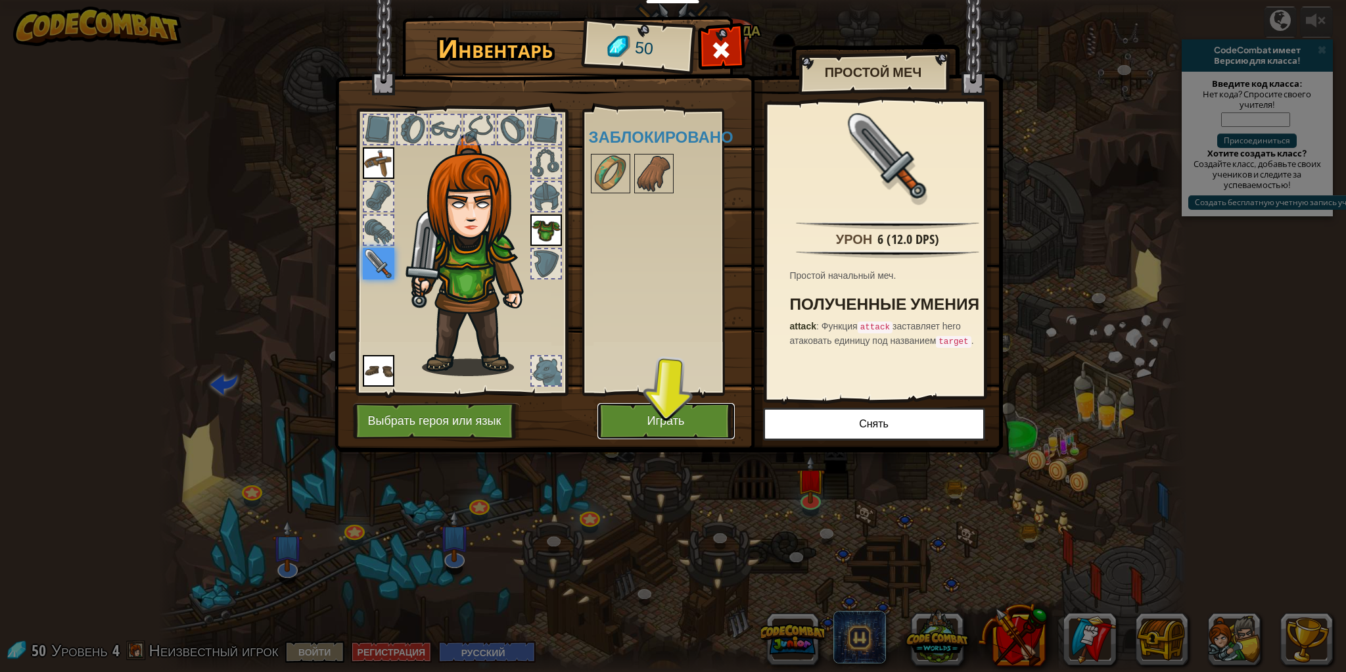
click at [678, 435] on button "Играть" at bounding box center [665, 421] width 137 height 36
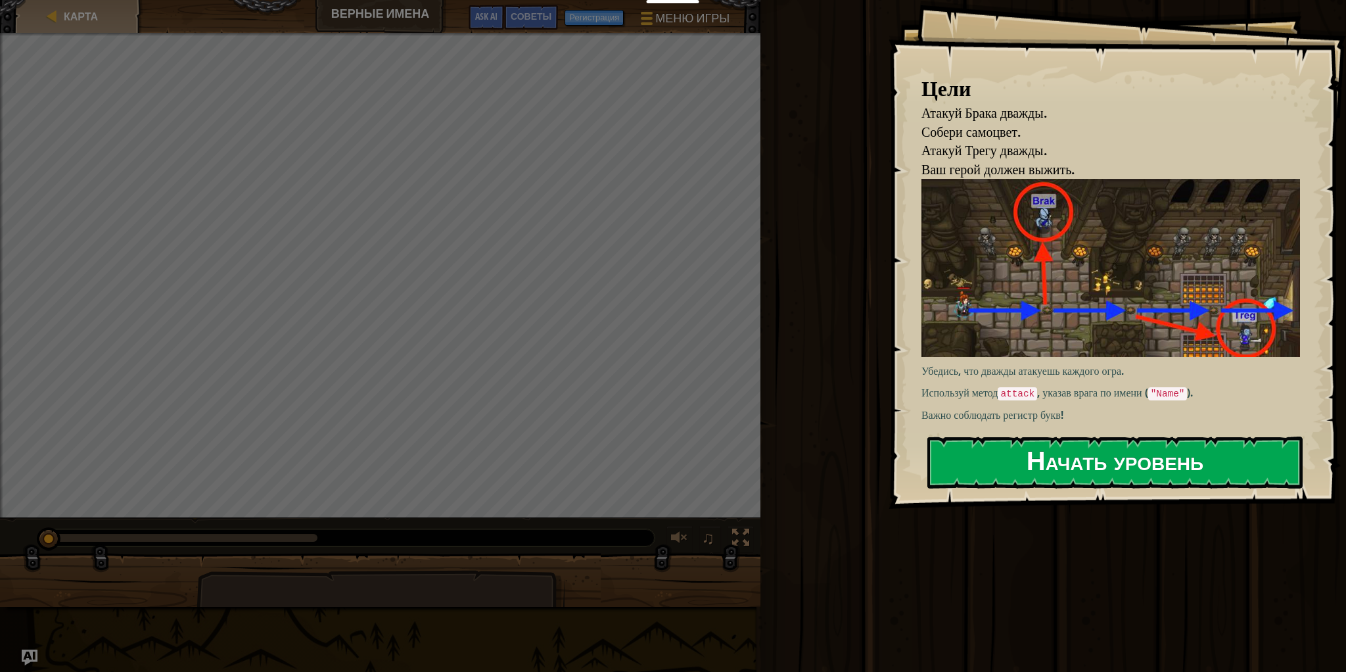
click at [1044, 475] on button "Начать уровень" at bounding box center [1114, 462] width 375 height 52
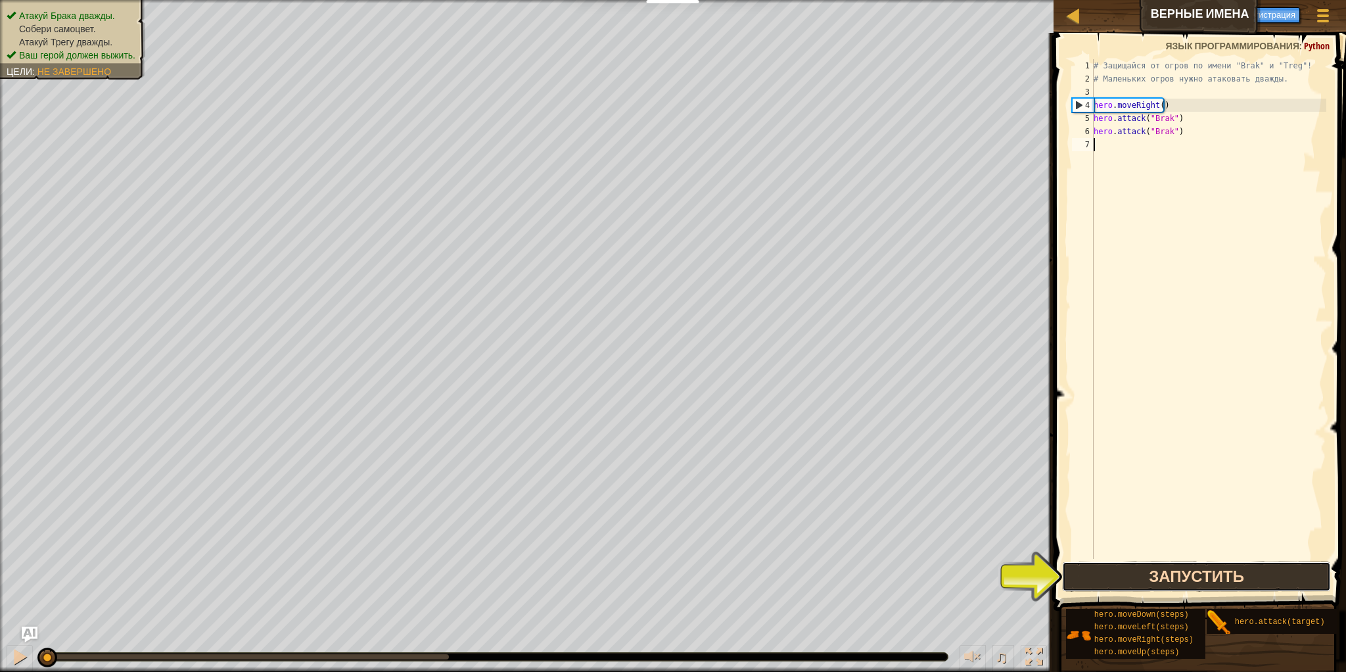
click at [1181, 576] on button "Запустить" at bounding box center [1196, 576] width 268 height 30
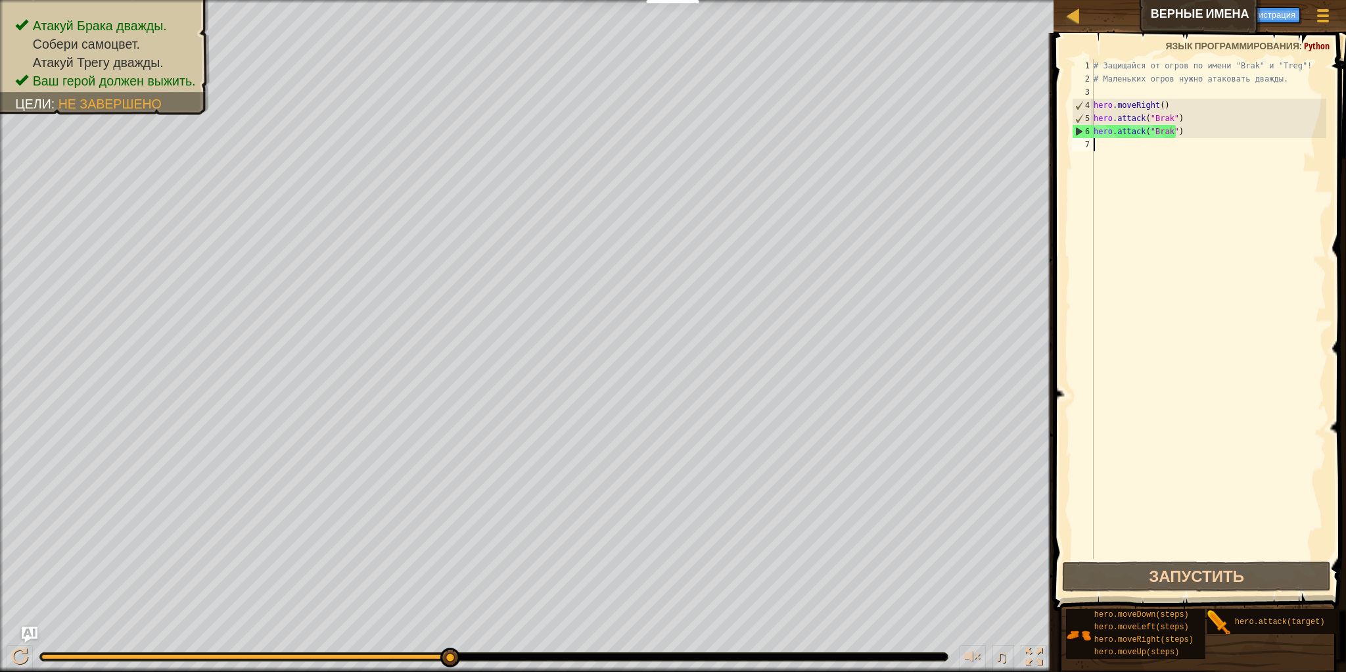
scroll to position [6, 0]
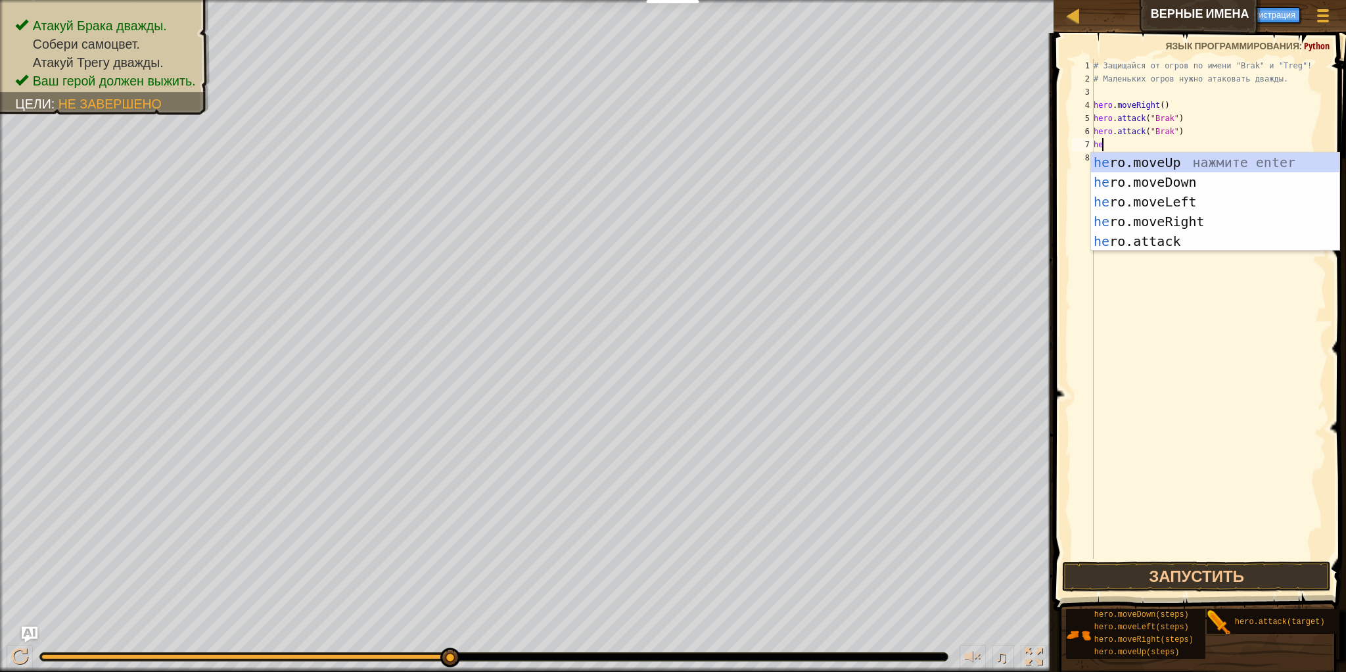
type textarea "her"
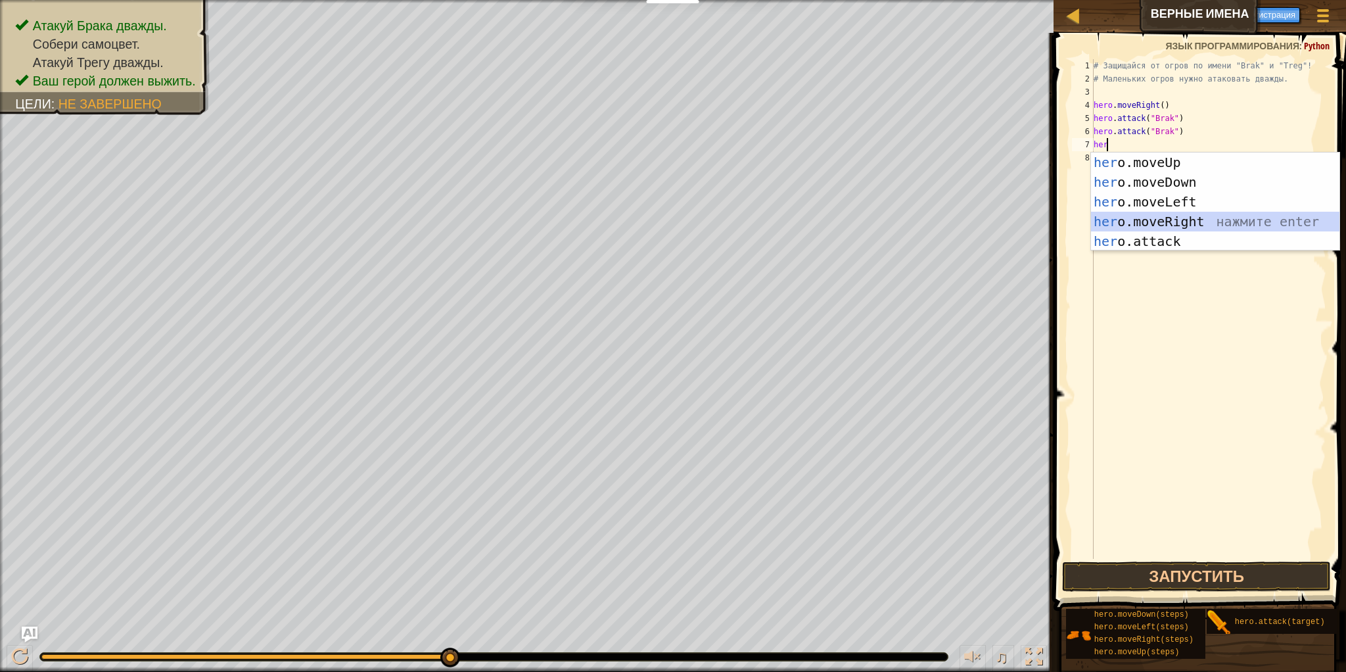
click at [1169, 225] on div "her o.moveUp нажмите enter her o.moveDown нажмите enter her o.moveLeft нажмите …" at bounding box center [1215, 221] width 248 height 138
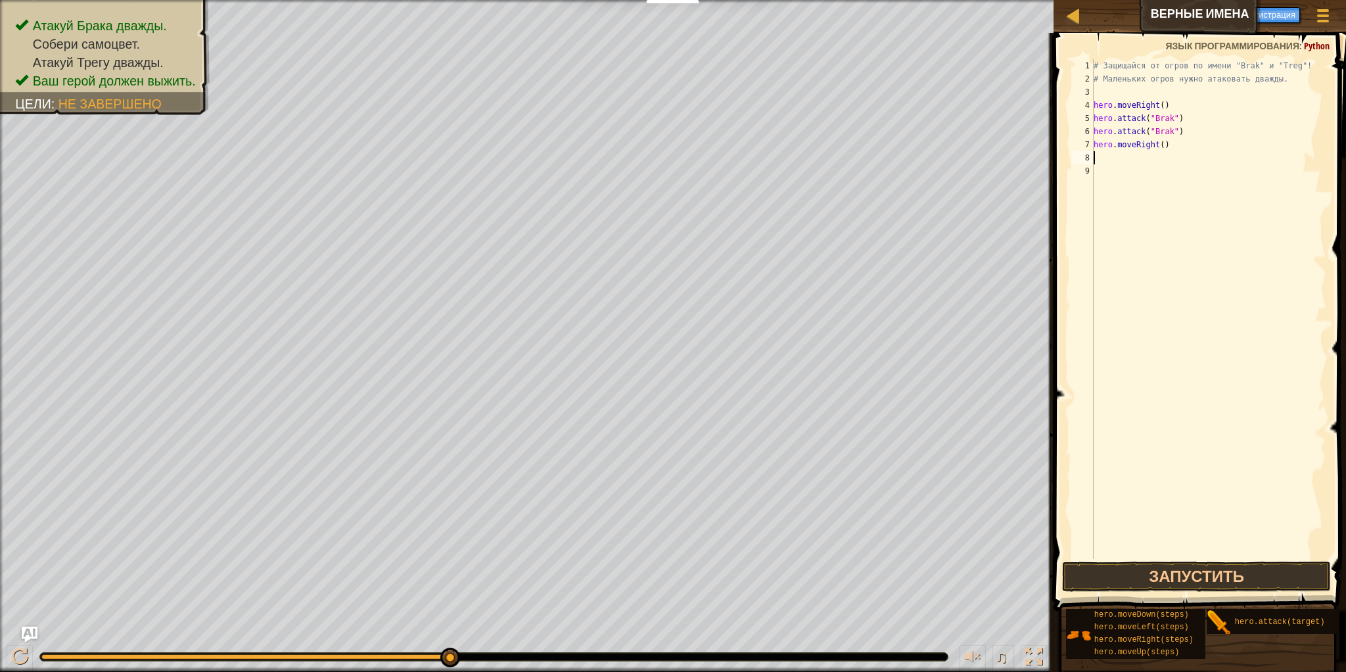
type textarea "h"
click at [1184, 172] on div "hero. atta ck нажмите enter" at bounding box center [1215, 195] width 248 height 59
type textarea "[DOMAIN_NAME]")"
click at [1188, 180] on div "# Защищайся от огров по имени "Brak" и "Treg"! # Маленьких огров нужно атаковат…" at bounding box center [1208, 322] width 235 height 526
click at [1190, 163] on div "# Защищайся от огров по имени "Brak" и "Treg"! # Маленьких огров нужно атаковат…" at bounding box center [1208, 322] width 235 height 526
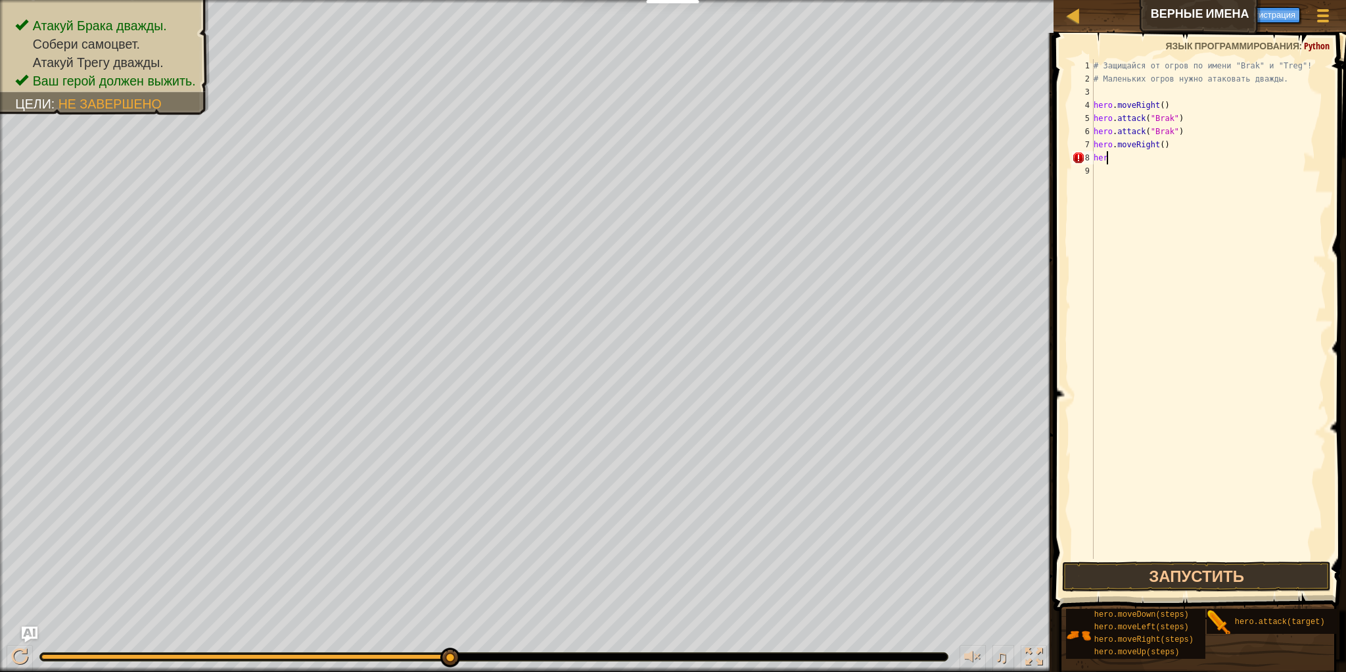
type textarea "h"
click at [1294, 180] on div "hero. att ack нажмите enter" at bounding box center [1215, 195] width 248 height 59
type textarea "hero.attack("Treg")"
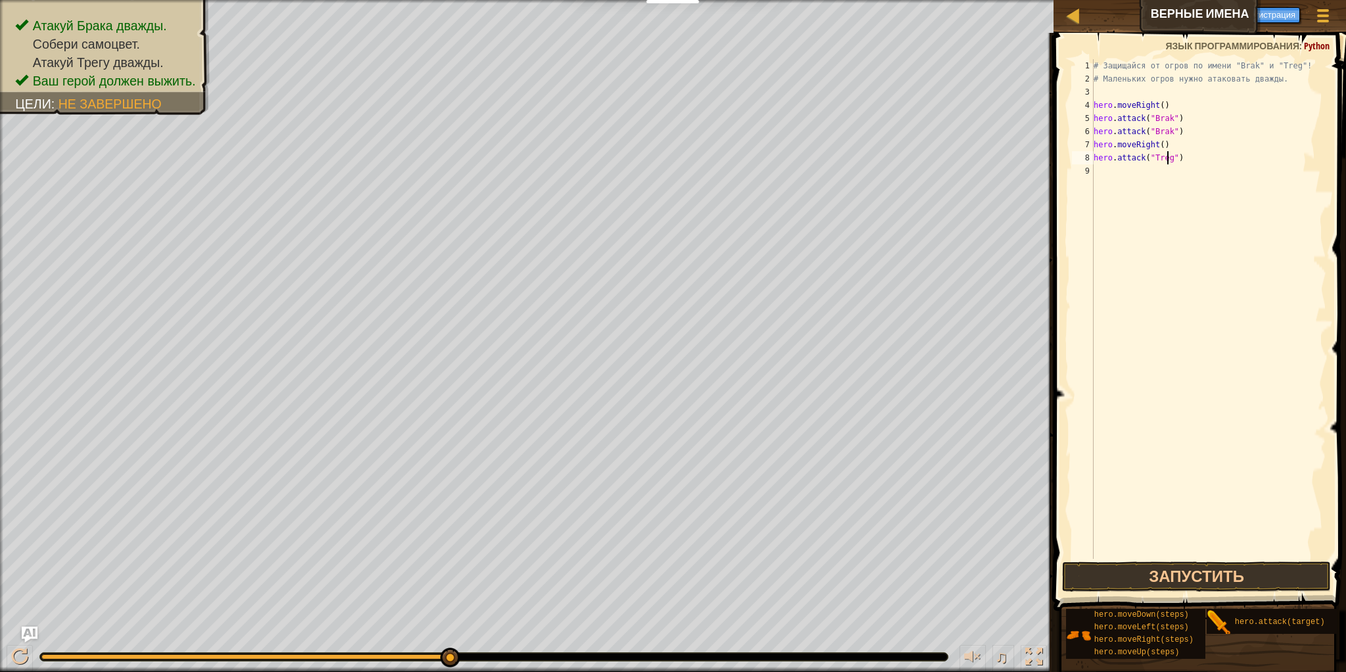
scroll to position [6, 0]
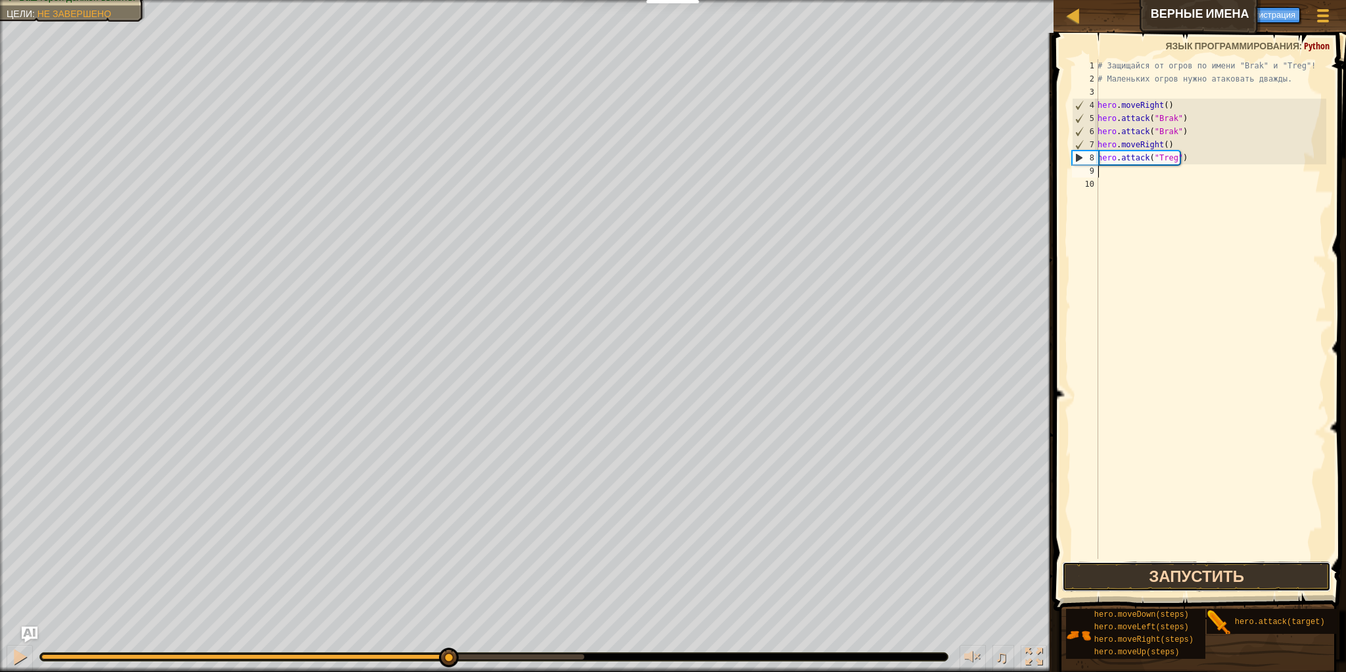
click at [1258, 568] on button "Запустить" at bounding box center [1196, 576] width 268 height 30
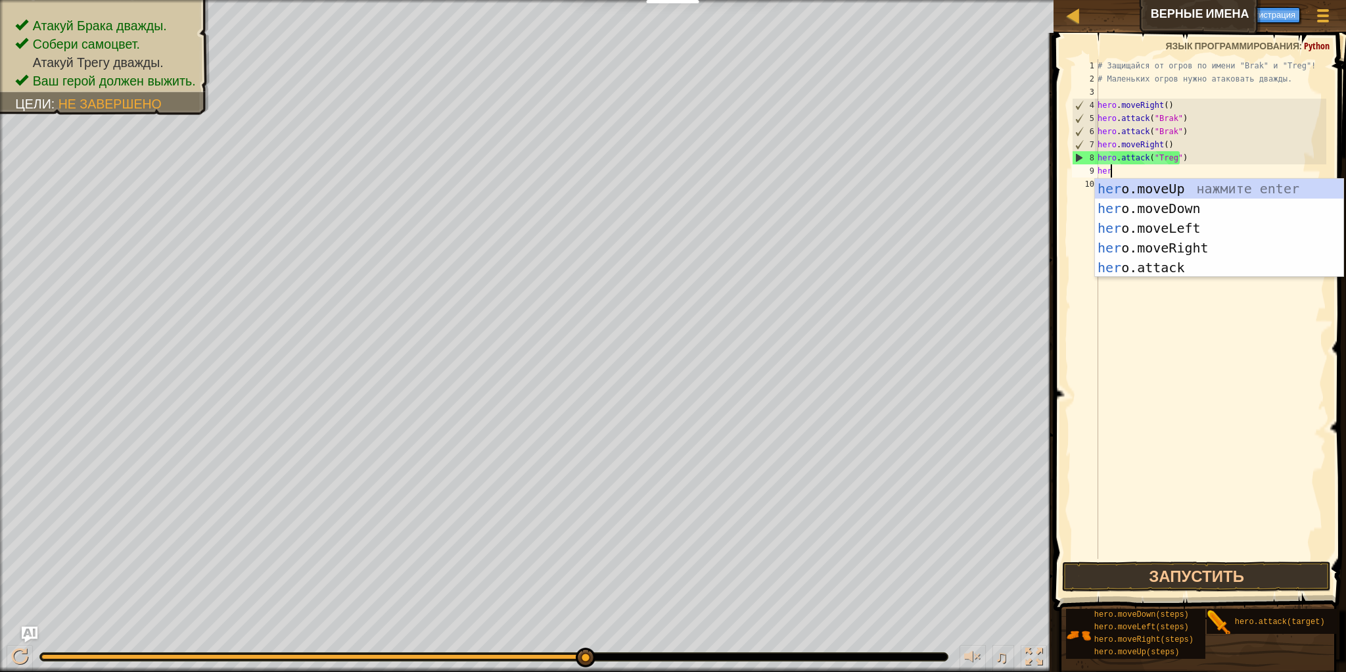
type textarea "hero"
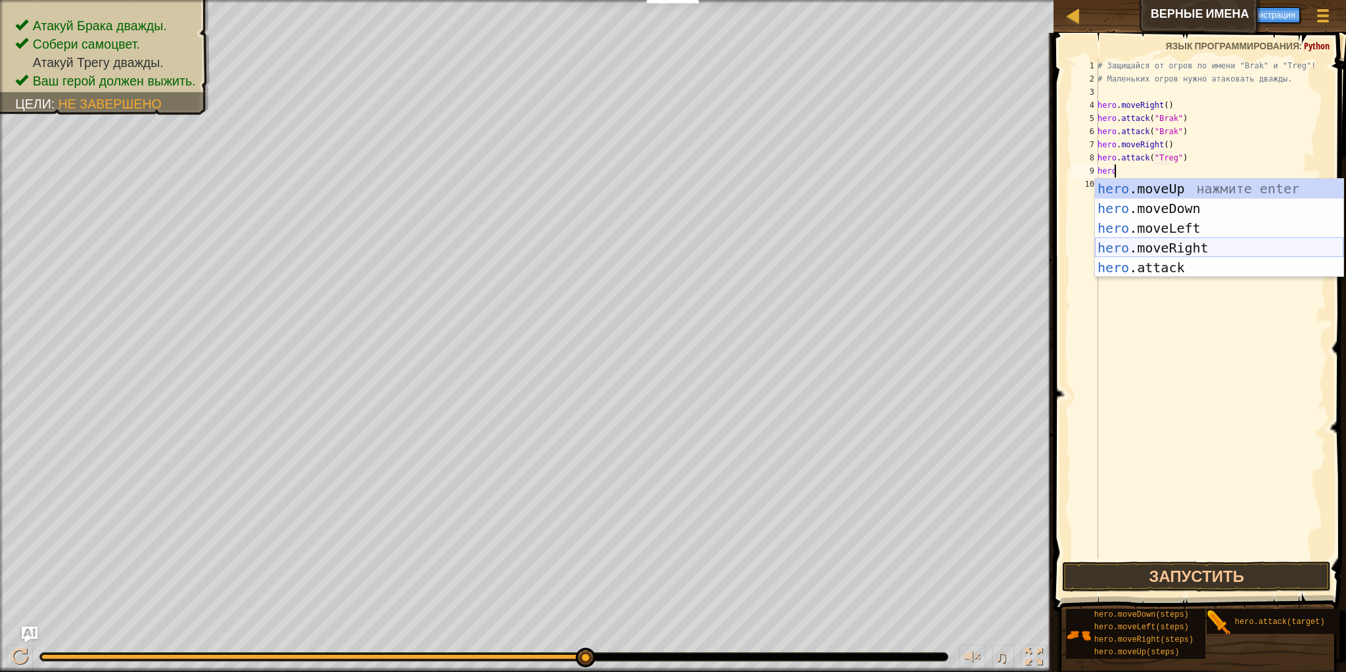
click at [1254, 253] on div "hero .moveUp нажмите enter hero .moveDown нажмите enter hero .moveLeft нажмите …" at bounding box center [1219, 248] width 248 height 138
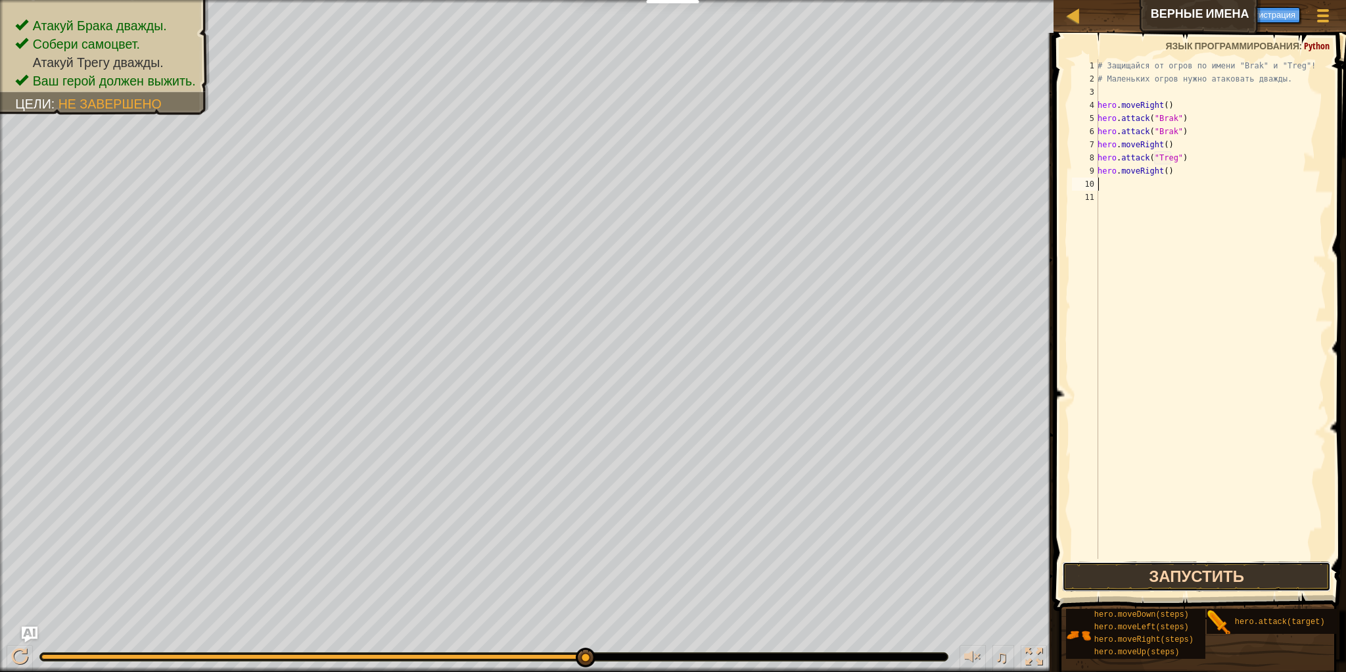
click at [1226, 578] on button "Запустить" at bounding box center [1196, 576] width 268 height 30
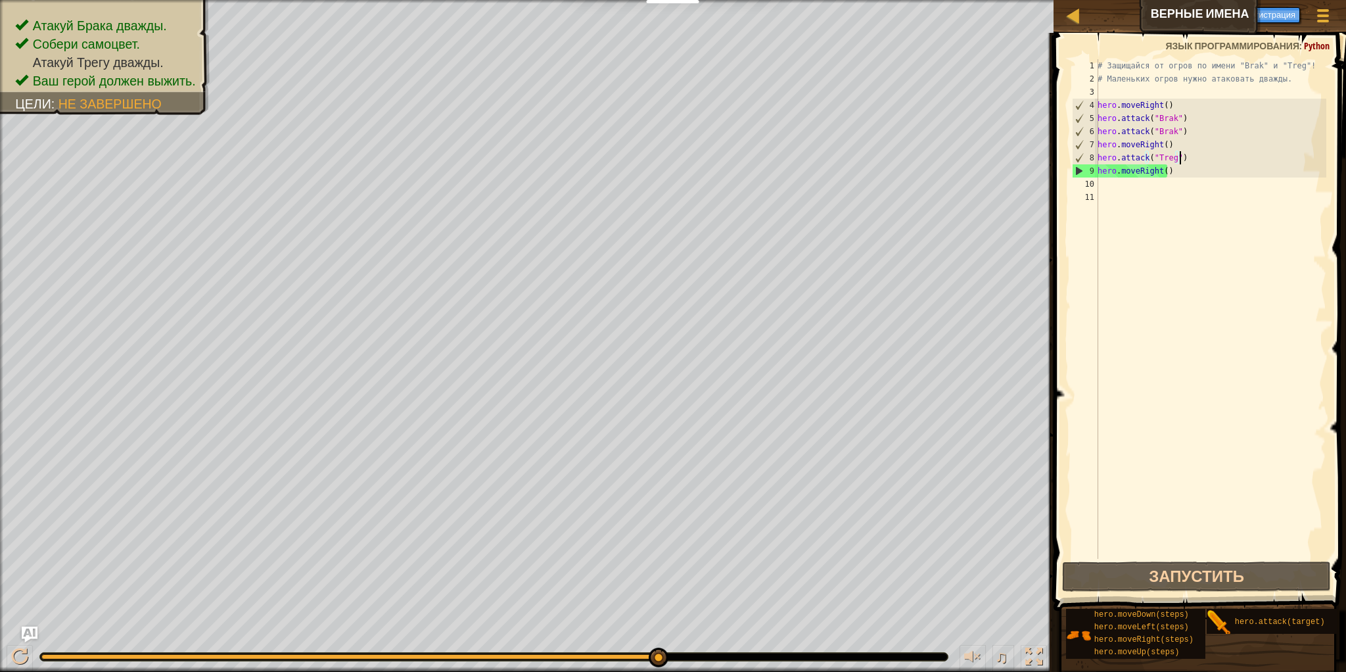
click at [1182, 158] on div "# Защищайся от огров по имени "Brak" и "Treg"! # Маленьких огров нужно атаковат…" at bounding box center [1210, 322] width 231 height 526
type textarea "h"
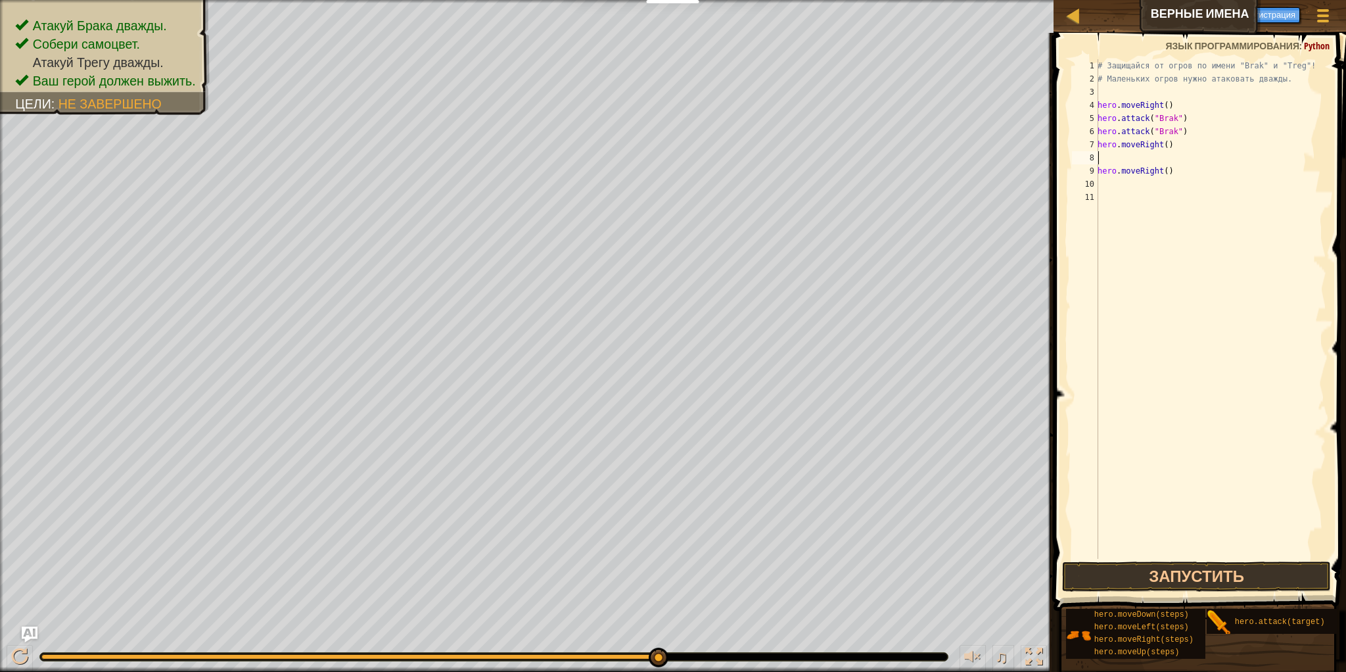
click at [1193, 171] on div "# Защищайся от огров по имени "Brak" и "Treg"! # Маленьких огров нужно атаковат…" at bounding box center [1210, 322] width 231 height 526
type textarea "hero.moveRight()"
click at [1113, 193] on div "# Защищайся от огров по имени "Brak" и "Treg"! # Маленьких огров нужно атаковат…" at bounding box center [1210, 322] width 231 height 526
click at [1113, 186] on div "# Защищайся от огров по имени "Brak" и "Treg"! # Маленьких огров нужно атаковат…" at bounding box center [1210, 322] width 231 height 526
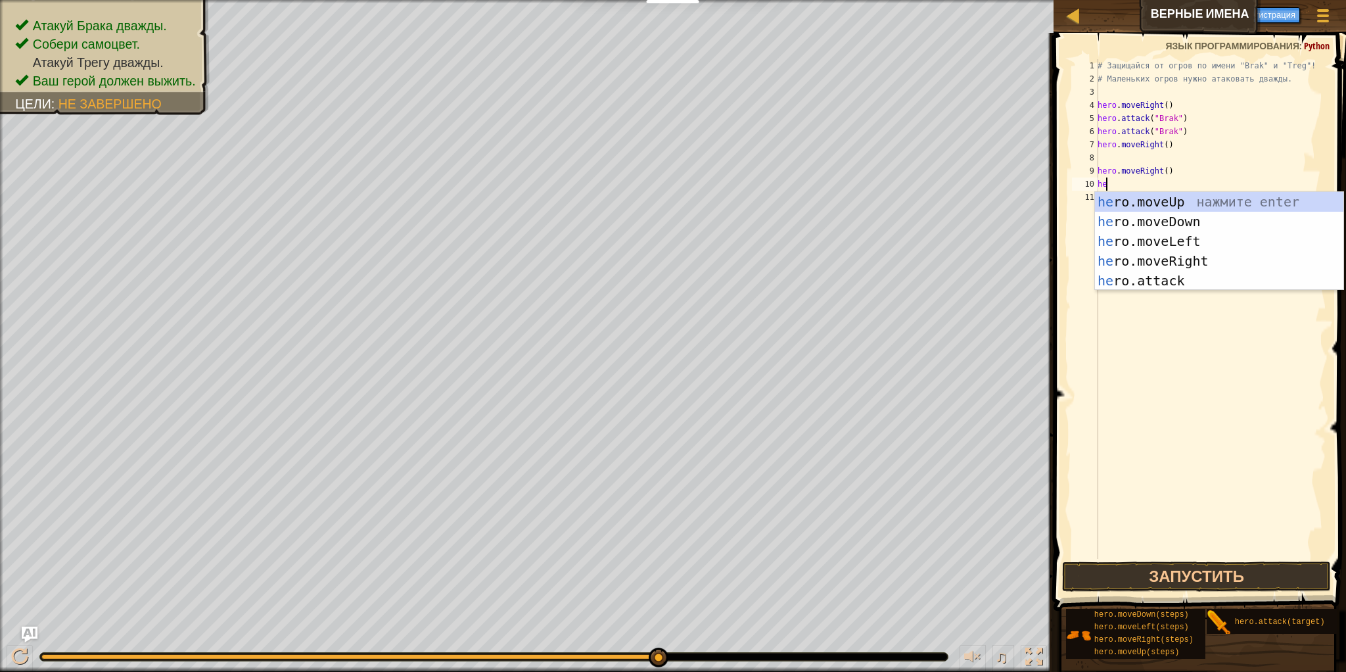
type textarea "h"
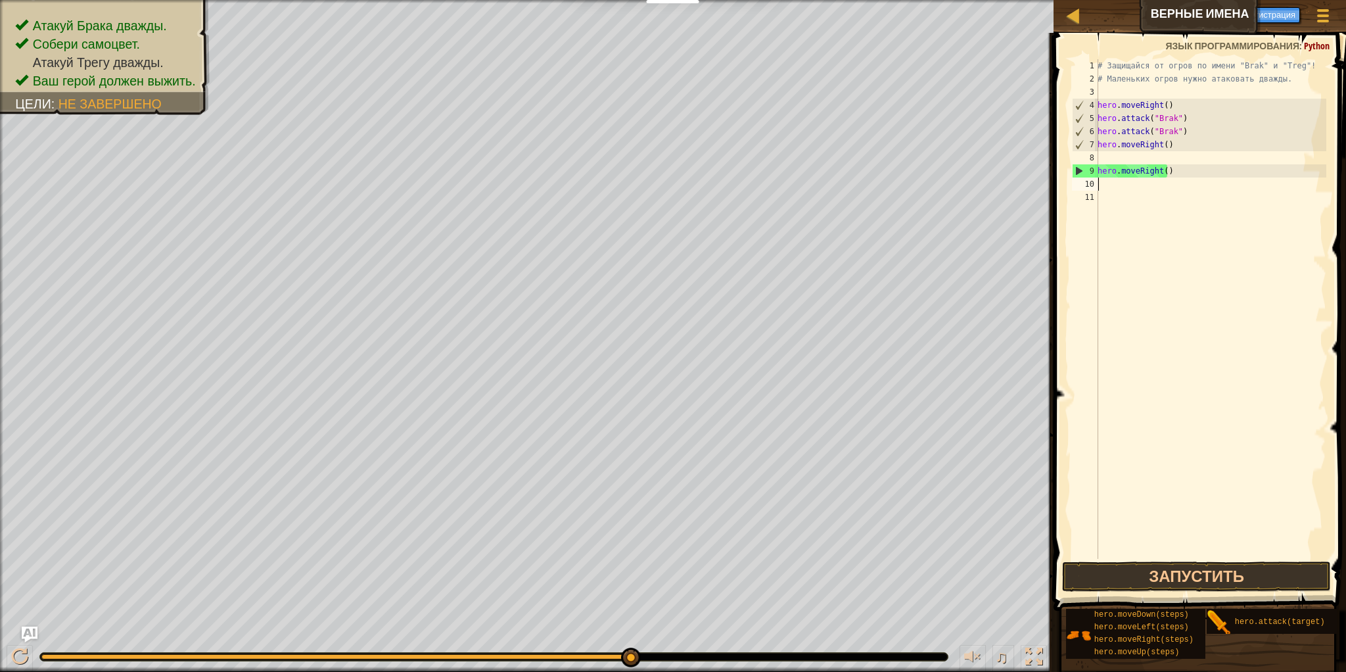
type textarea "R"
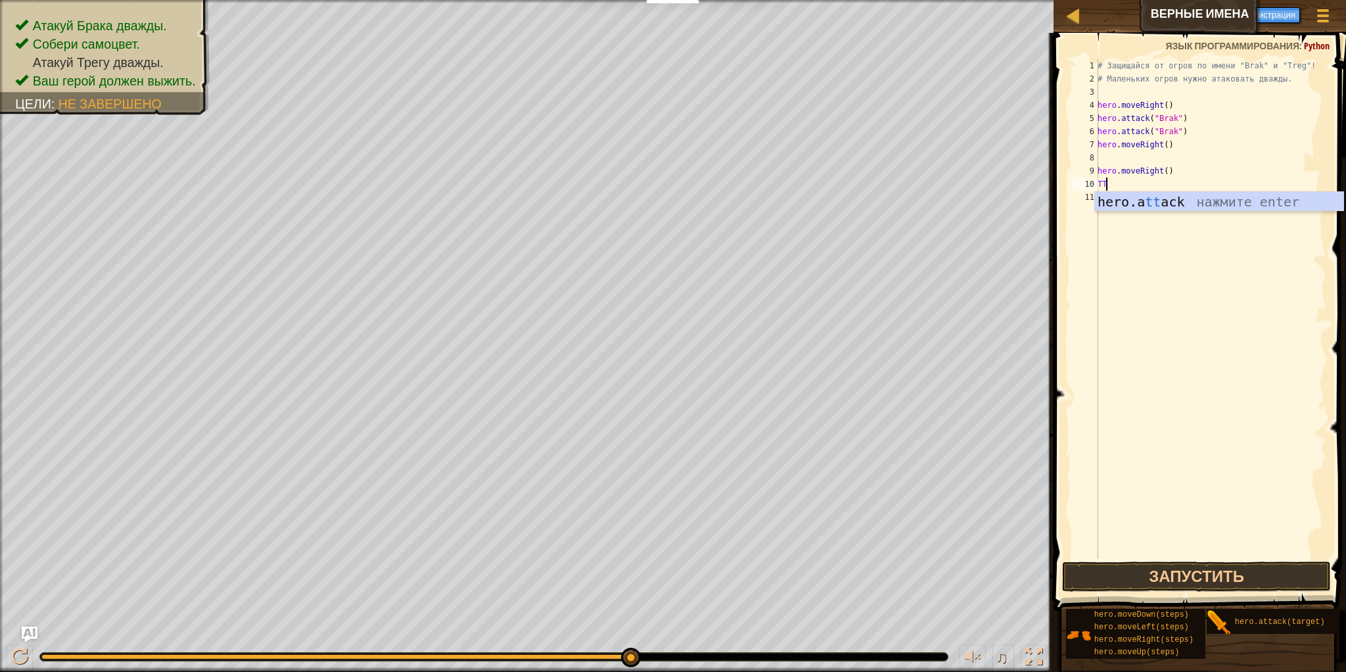
type textarea "T"
click at [1133, 200] on div "hero.a tt ack нажмите enter" at bounding box center [1219, 221] width 248 height 59
click at [1170, 187] on div "# Защищайся от огров по имени "Brak" и "Treg"! # Маленьких огров нужно атаковат…" at bounding box center [1210, 322] width 231 height 526
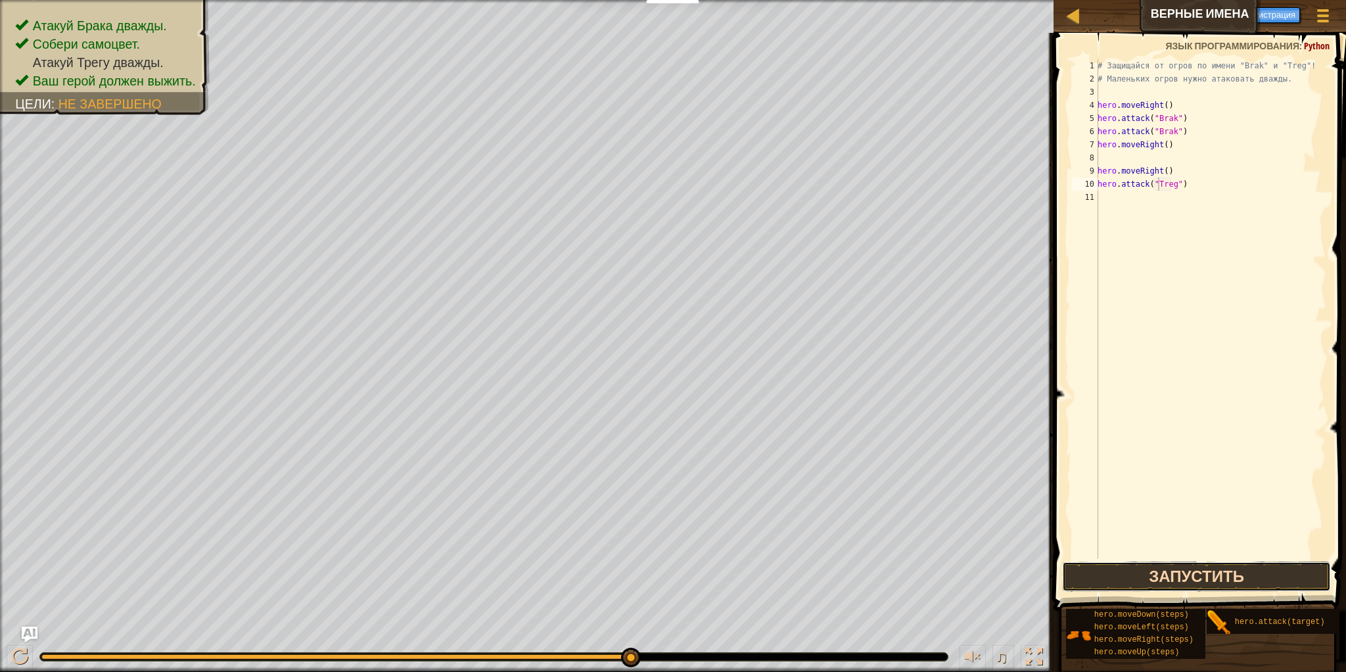
click at [1247, 573] on button "Запустить" at bounding box center [1196, 576] width 268 height 30
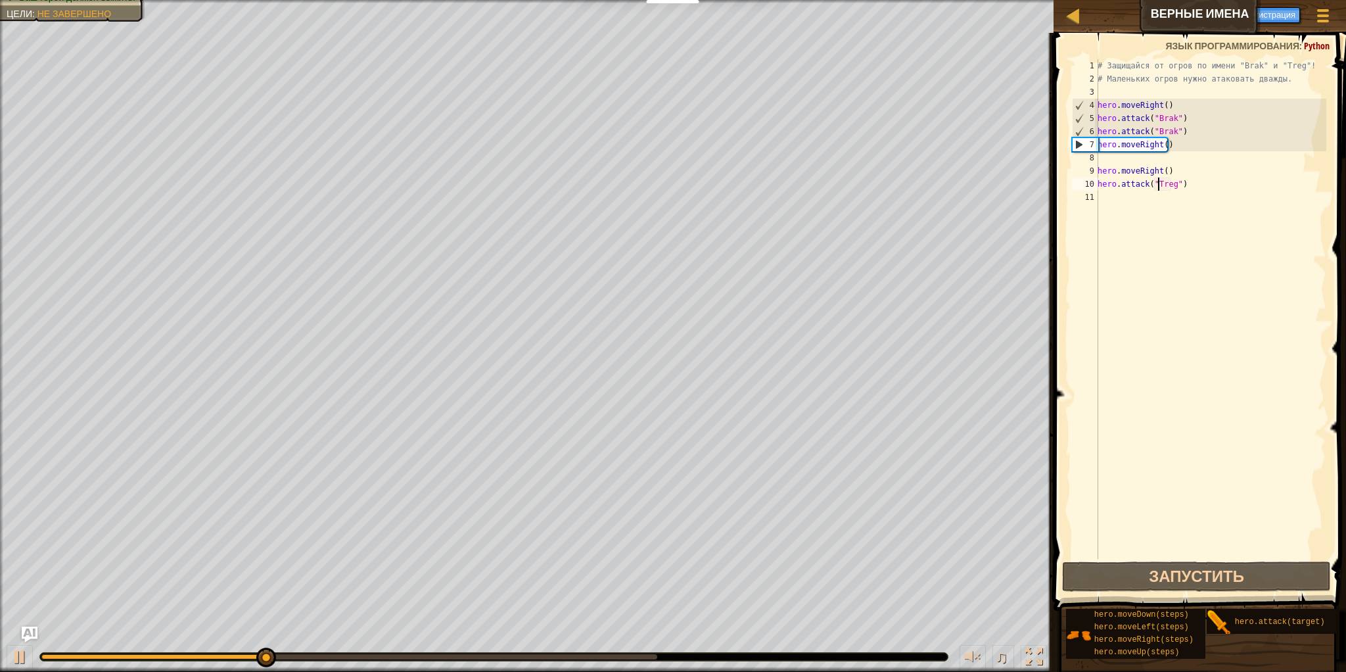
click at [1212, 192] on div "# Защищайся от огров по имени "Brak" и "Treg"! # Маленьких огров нужно атаковат…" at bounding box center [1210, 322] width 231 height 526
type textarea "hero.attack("Treg")"
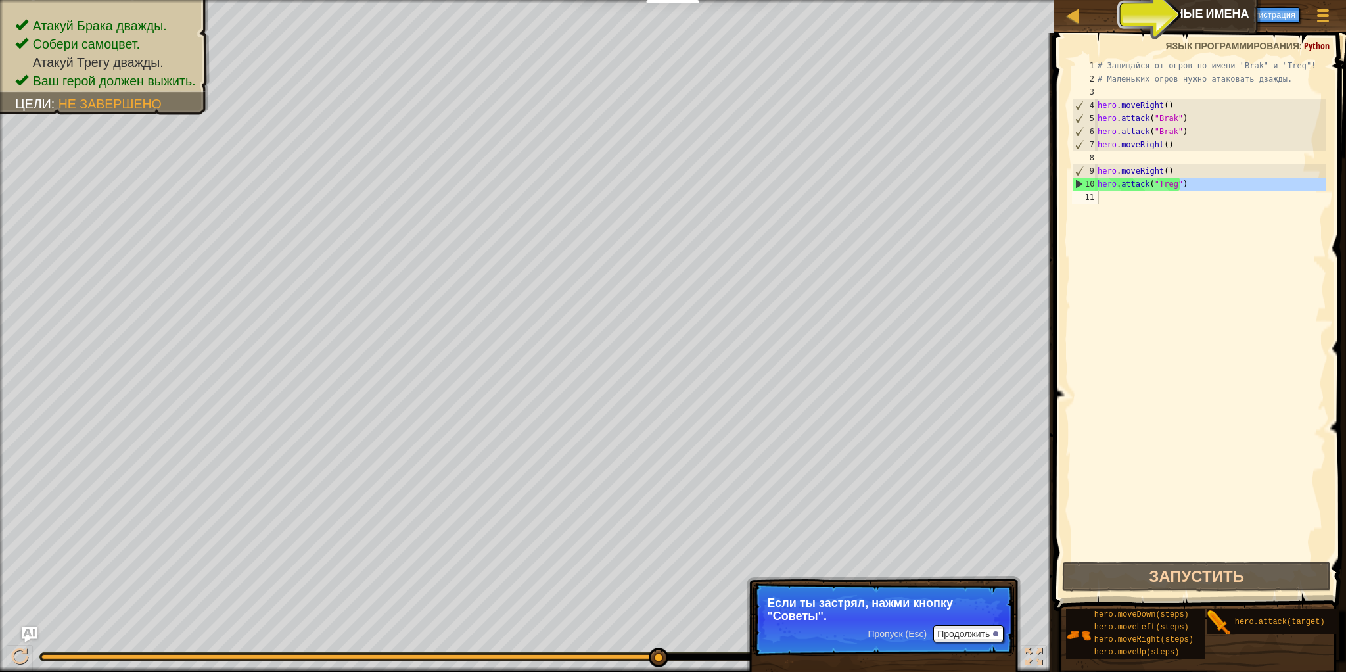
click at [1209, 14] on span "Советы" at bounding box center [1207, 13] width 41 height 12
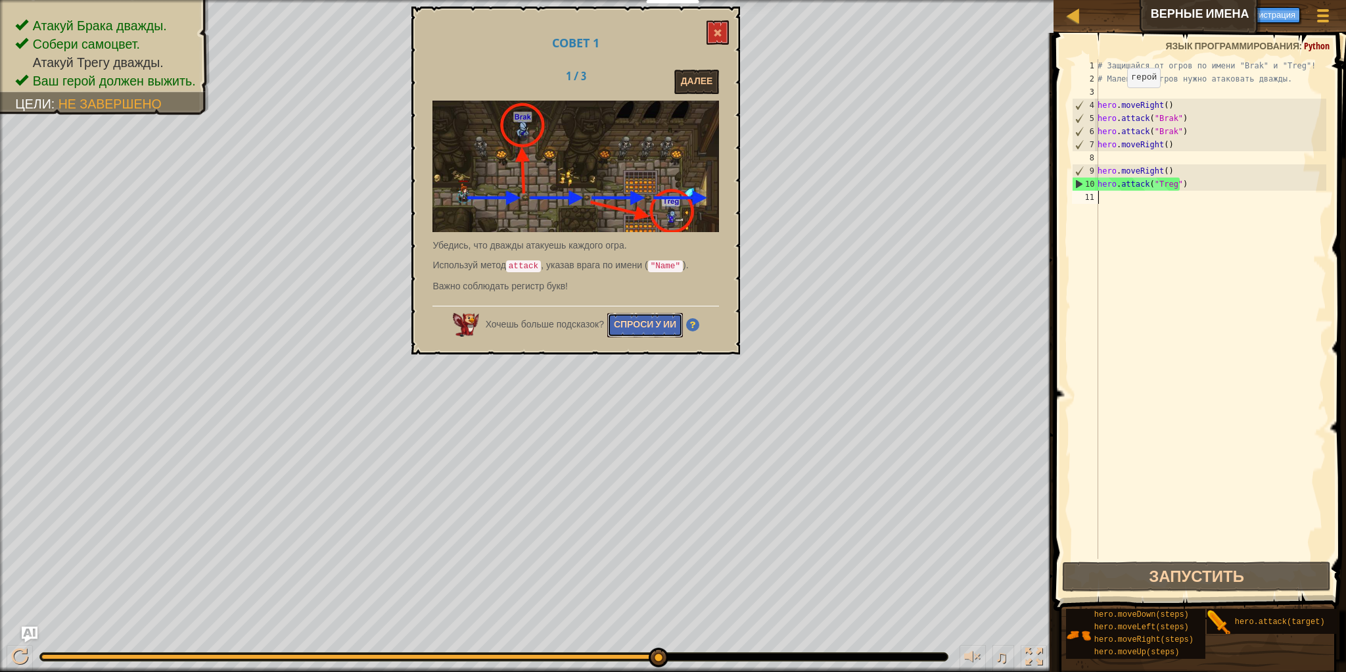
click at [665, 328] on button "Спроси у ИИ" at bounding box center [645, 325] width 76 height 24
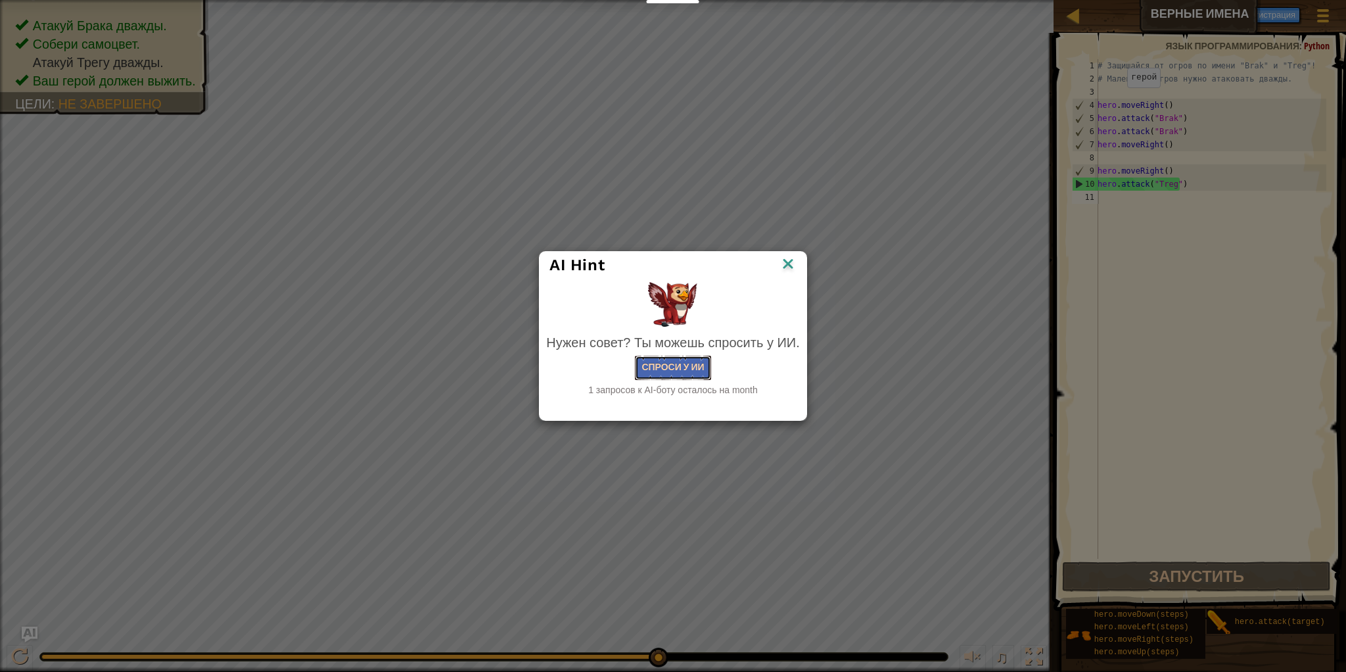
click at [694, 371] on button "Спроси у ИИ" at bounding box center [673, 368] width 76 height 24
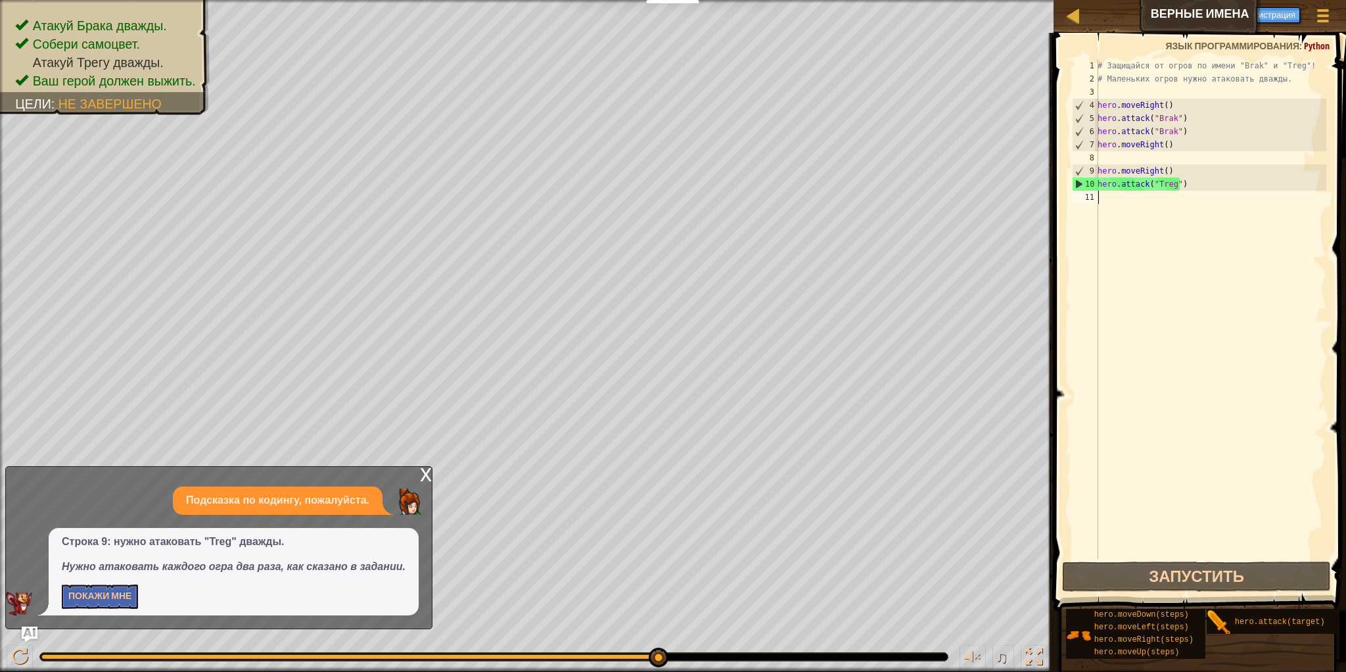
type textarea "h"
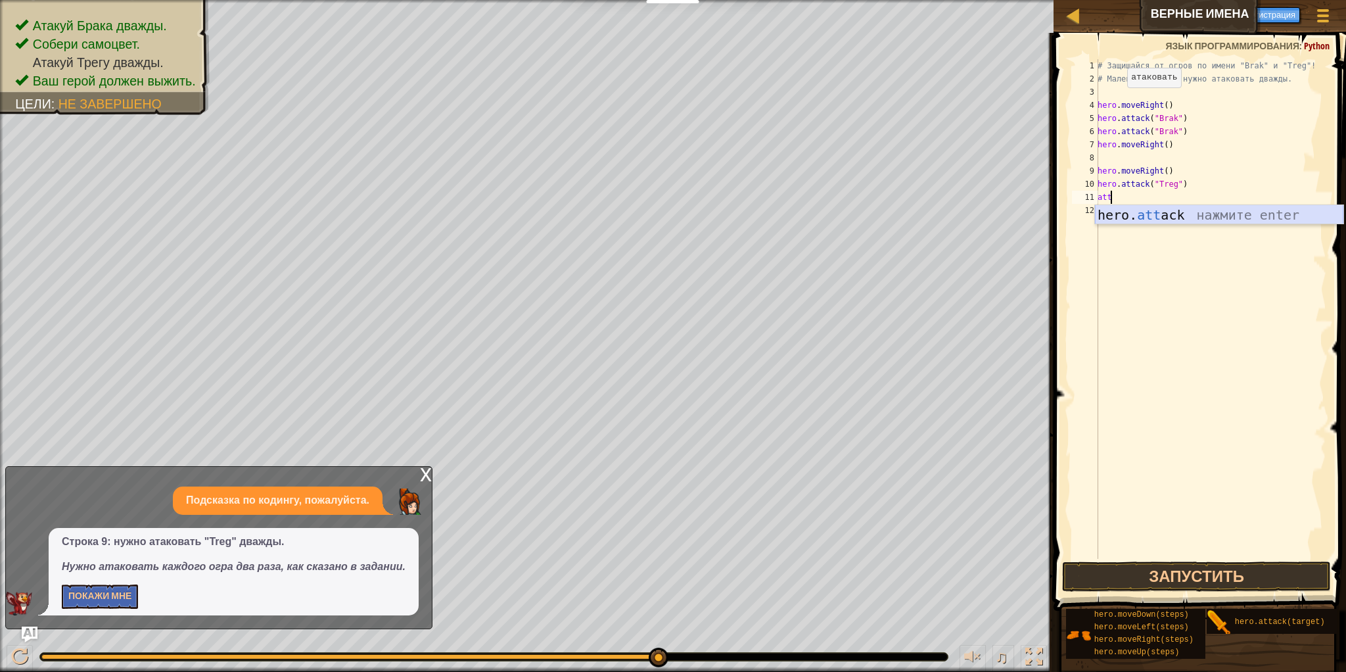
click at [1256, 210] on div "hero. att ack нажмите enter" at bounding box center [1219, 234] width 248 height 59
type textarea "hero.attack("Treg")"
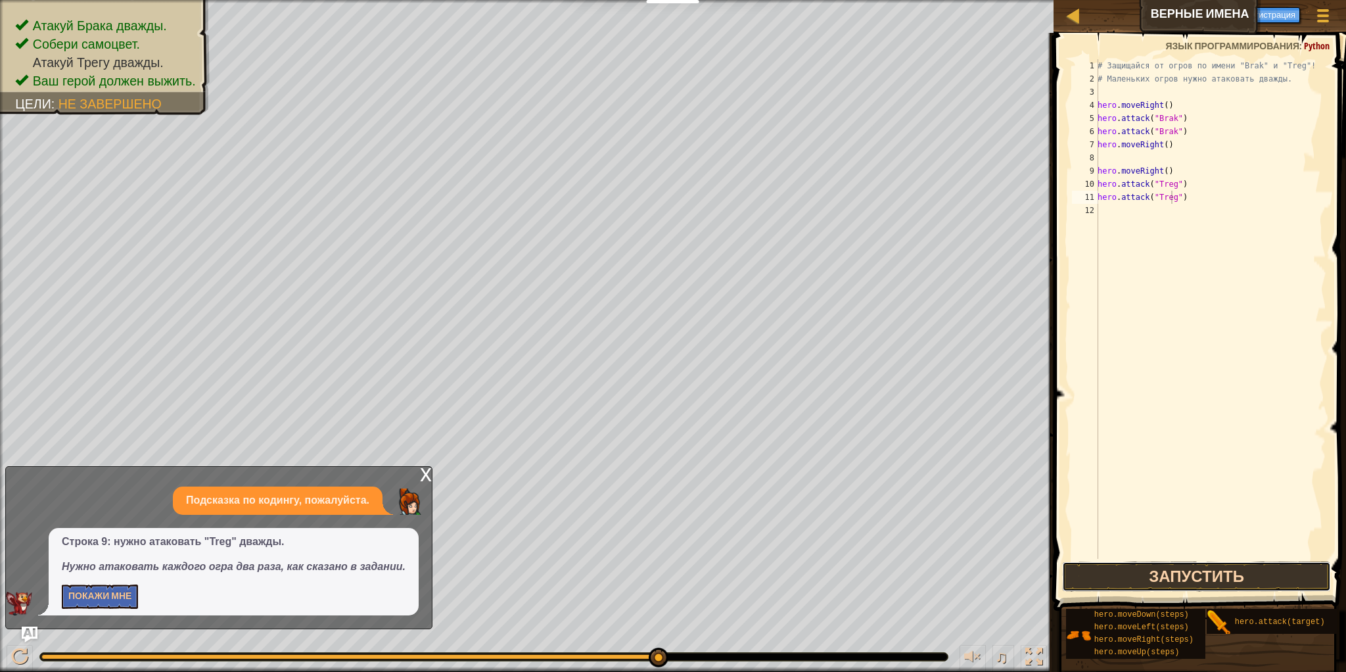
click at [1236, 581] on button "Запустить" at bounding box center [1196, 576] width 268 height 30
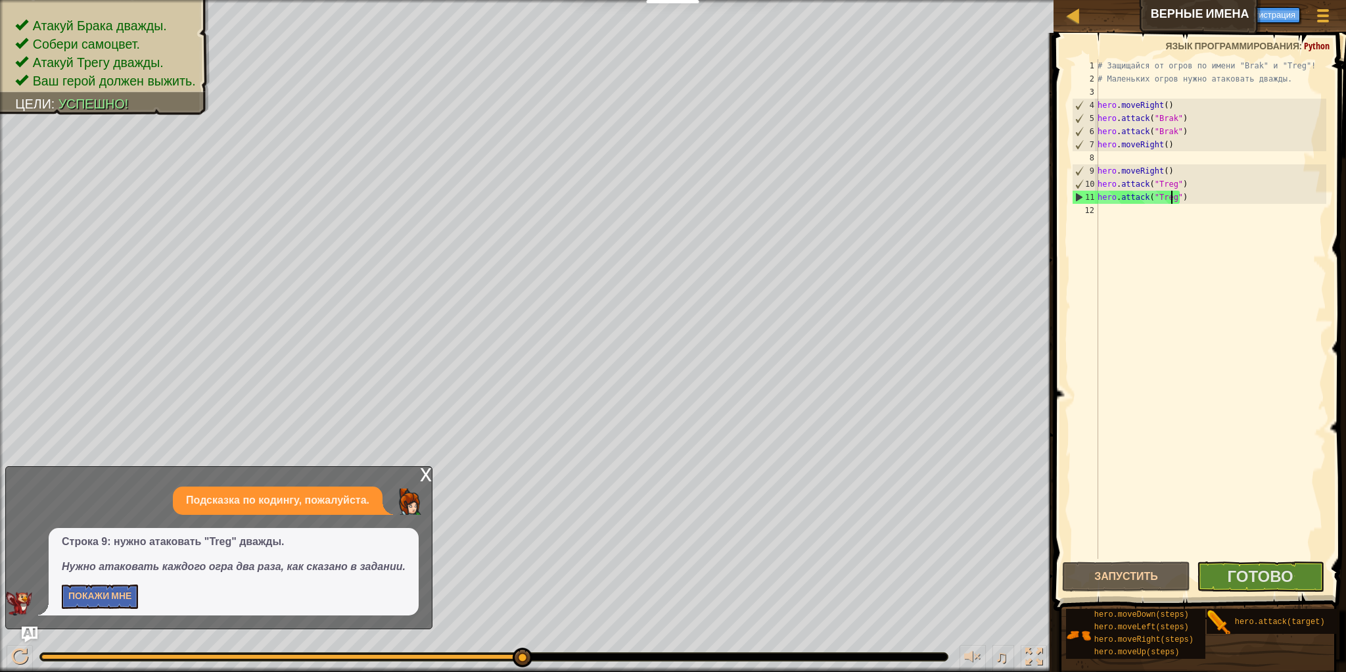
click at [1135, 212] on div "# Защищайся от огров по имени "Brak" и "Treg"! # Маленьких огров нужно атаковат…" at bounding box center [1210, 322] width 231 height 526
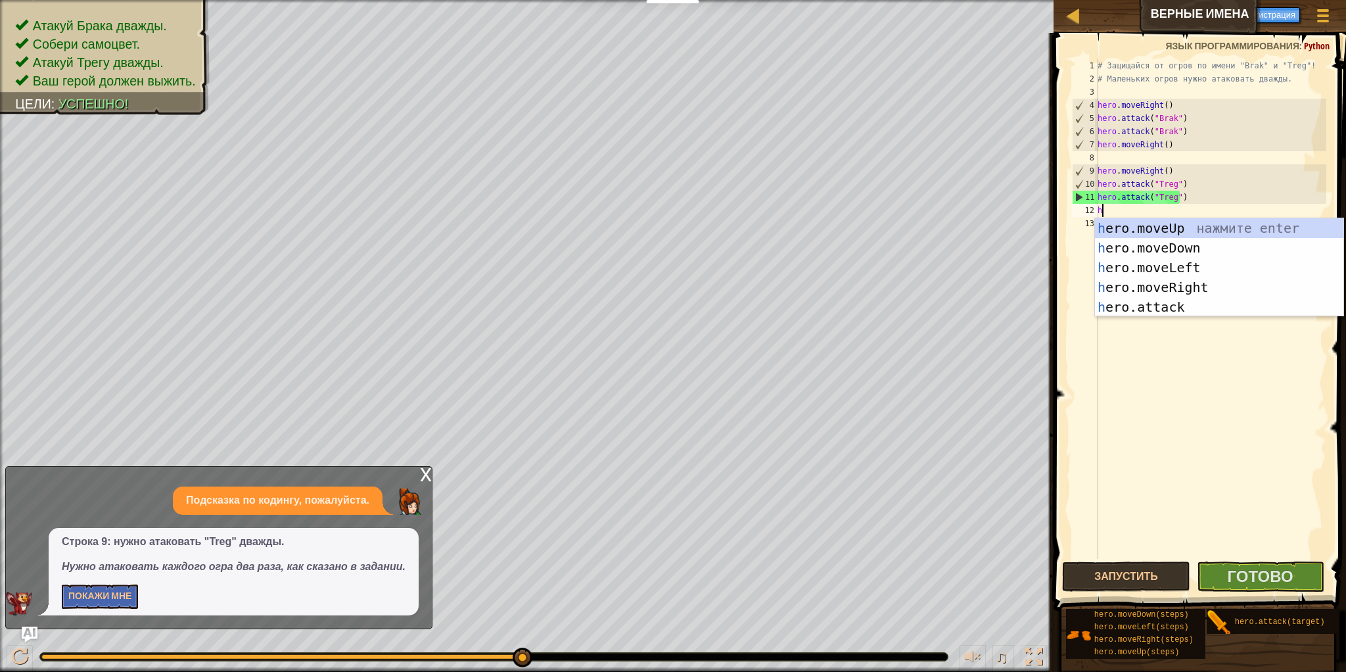
type textarea "her"
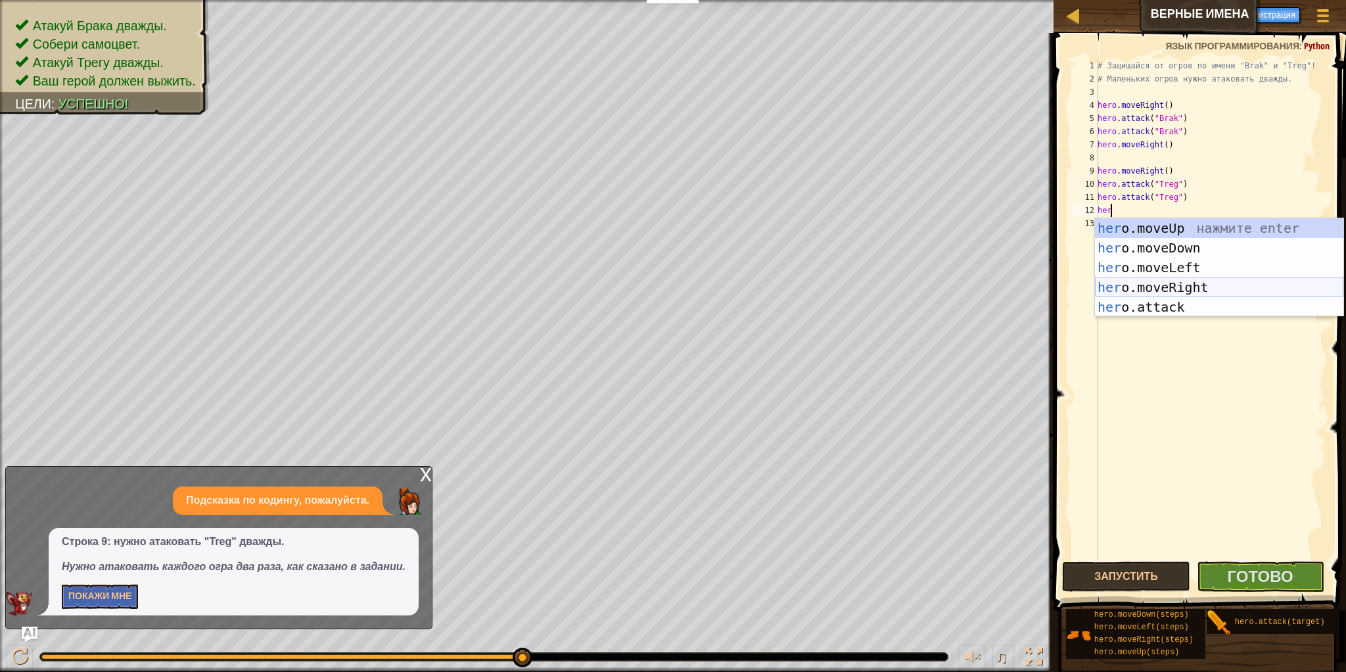
click at [1165, 294] on div "her o.moveUp нажмите enter her o.moveDown нажмите enter her o.moveLeft нажмите …" at bounding box center [1219, 287] width 248 height 138
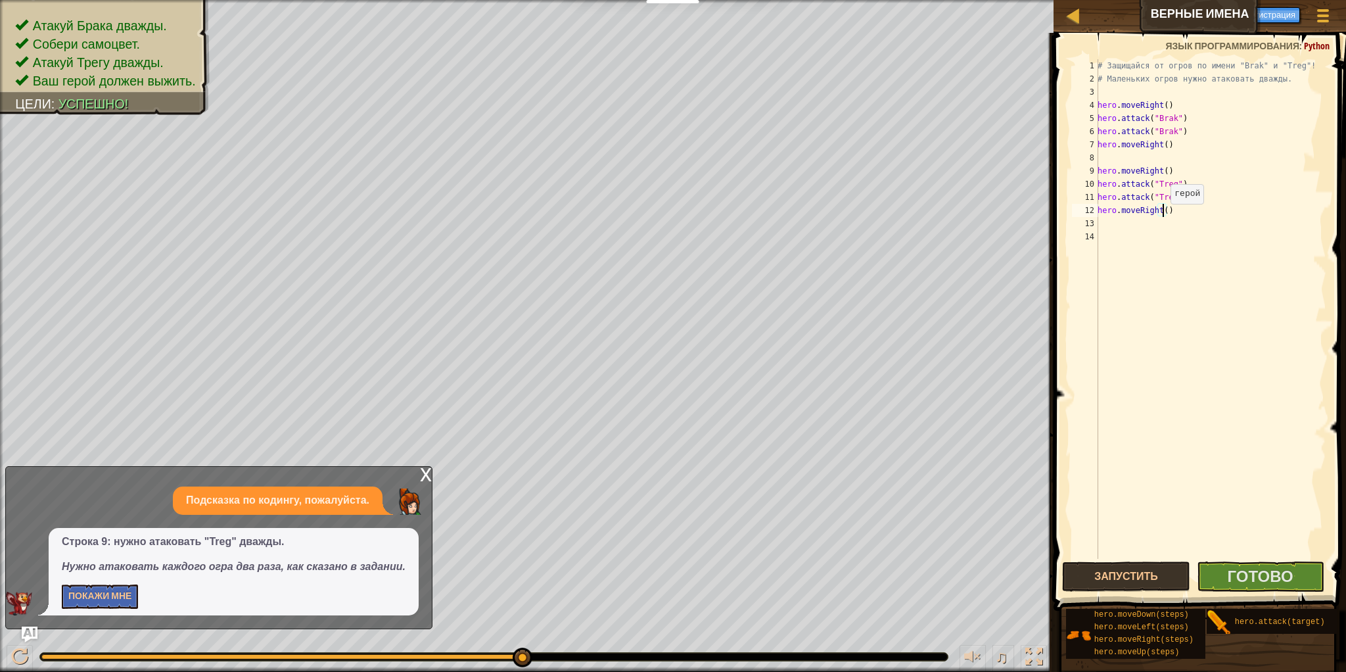
click at [1163, 216] on div "# Защищайся от огров по имени "Brak" и "Treg"! # Маленьких огров нужно атаковат…" at bounding box center [1210, 322] width 231 height 526
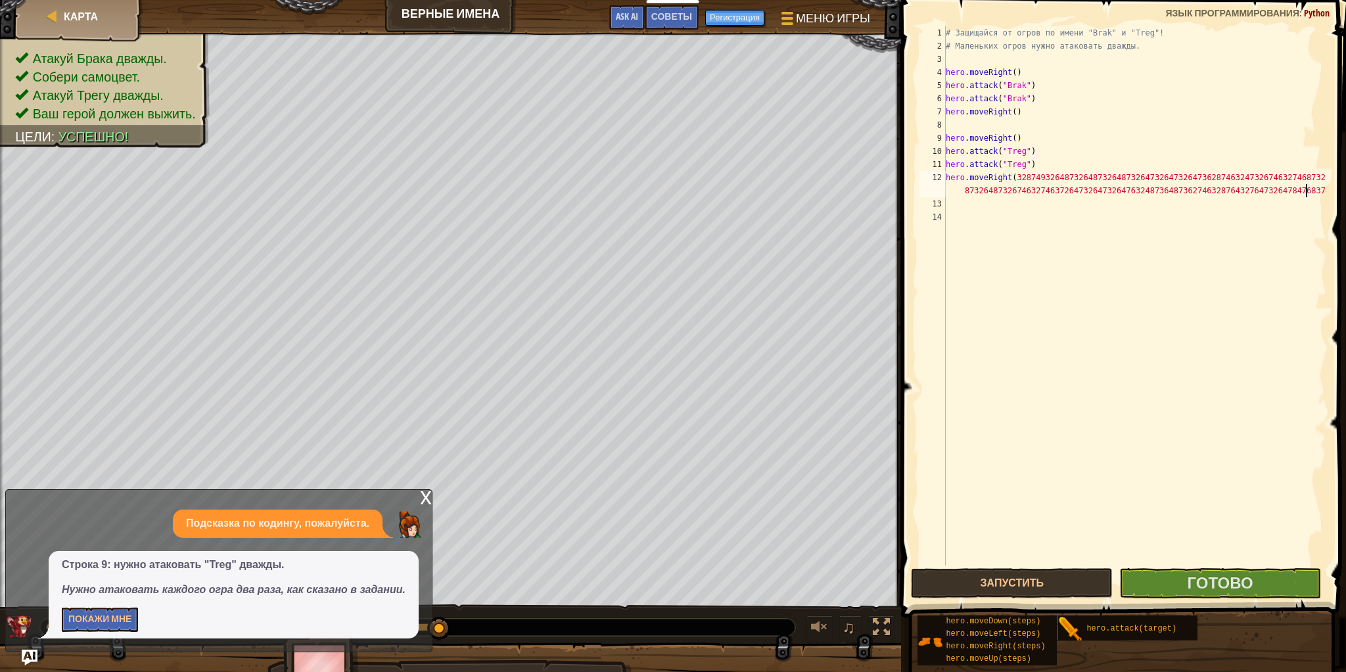
scroll to position [6, 59]
type textarea "hero.moveRight(3287493264873264873264873264732647326473628746324732674632746873…"
click at [1244, 582] on span "Готово" at bounding box center [1221, 582] width 66 height 21
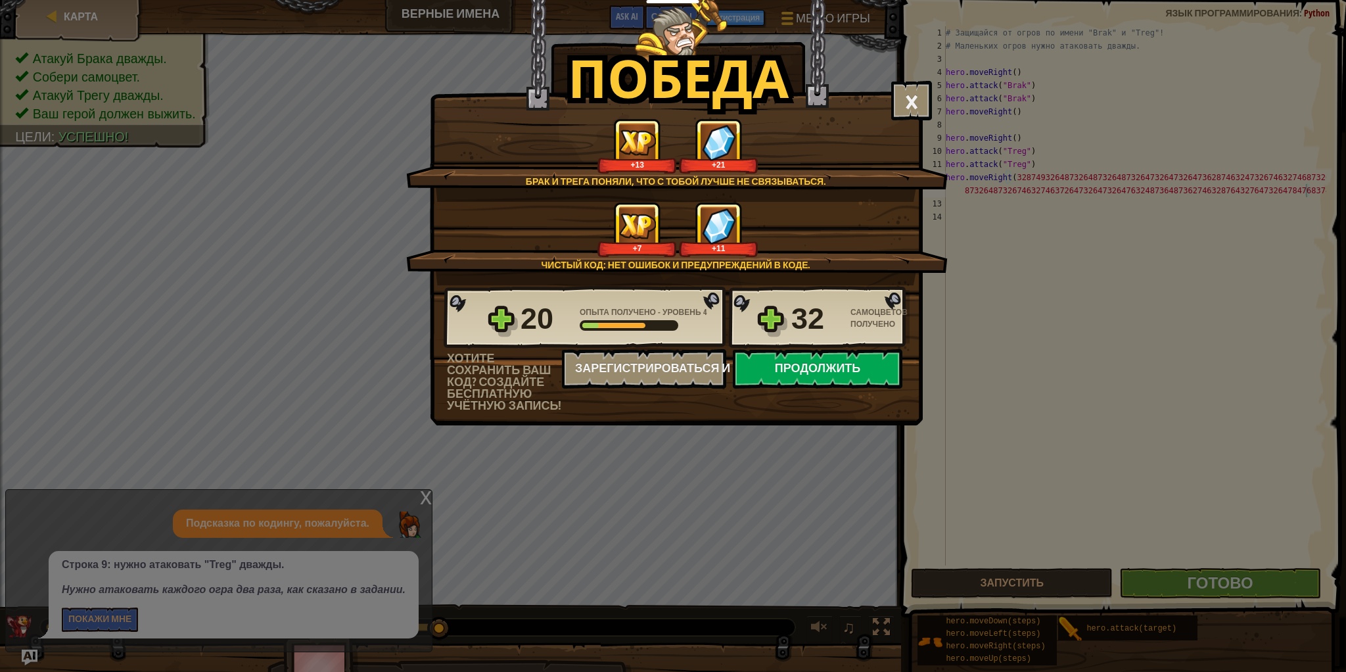
drag, startPoint x: 1111, startPoint y: 29, endPoint x: 1124, endPoint y: 117, distance: 89.1
click at [1124, 117] on div "Победа × Задача легка, когда знаешь врага по имени. Насколько интересным был эт…" at bounding box center [673, 336] width 1346 height 672
